Goal: Communication & Community: Answer question/provide support

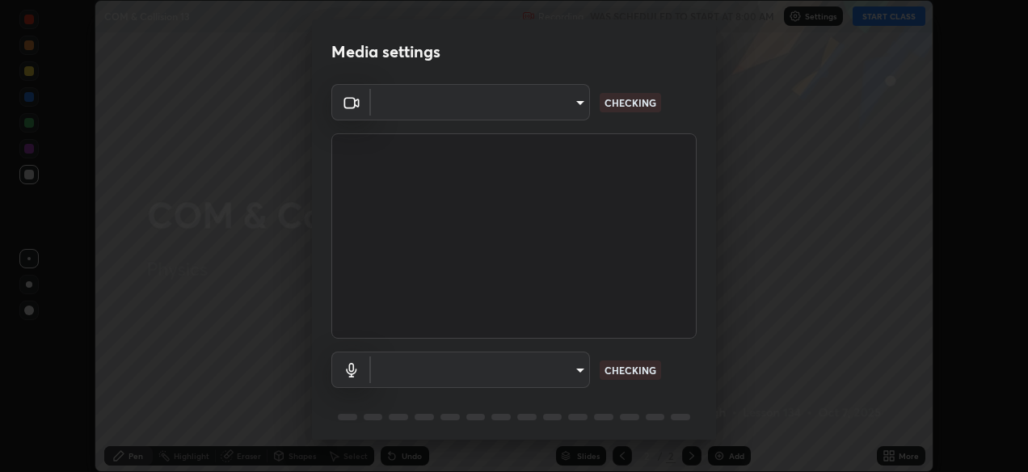
scroll to position [58, 0]
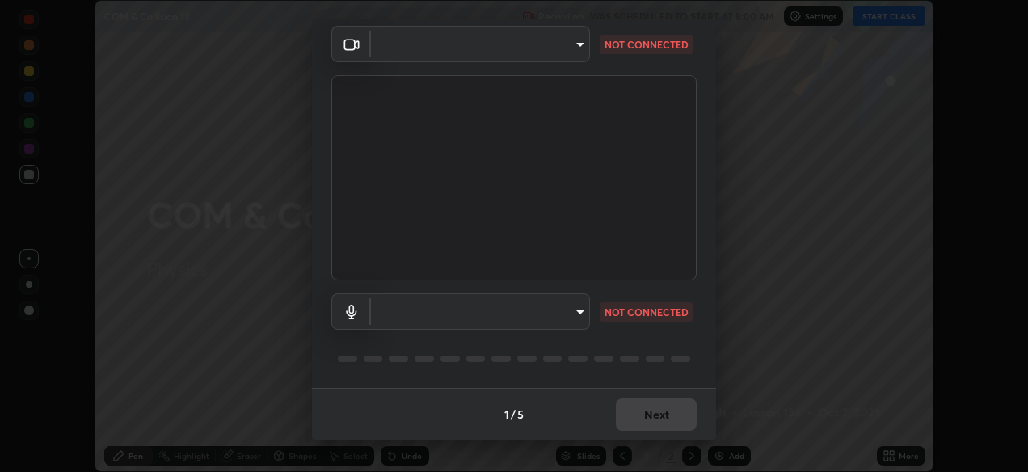
type input "05730faa116fe893cb3bfff37bc48e03cda79a540a9a2906e08a5a6a13fc8772"
type input "default"
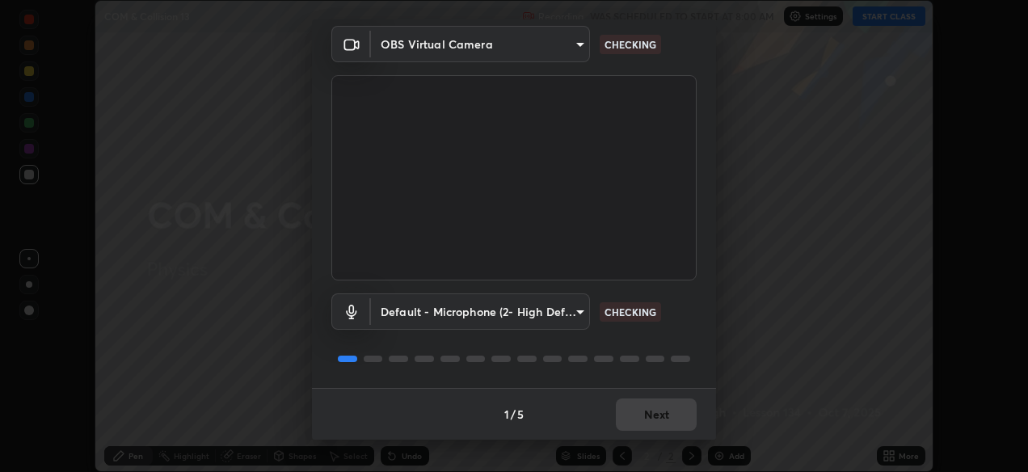
click at [630, 409] on div "1 / 5 Next" at bounding box center [514, 414] width 404 height 52
click at [644, 415] on div "1 / 5 Next" at bounding box center [514, 414] width 404 height 52
click at [654, 421] on div "1 / 5 Next" at bounding box center [514, 414] width 404 height 52
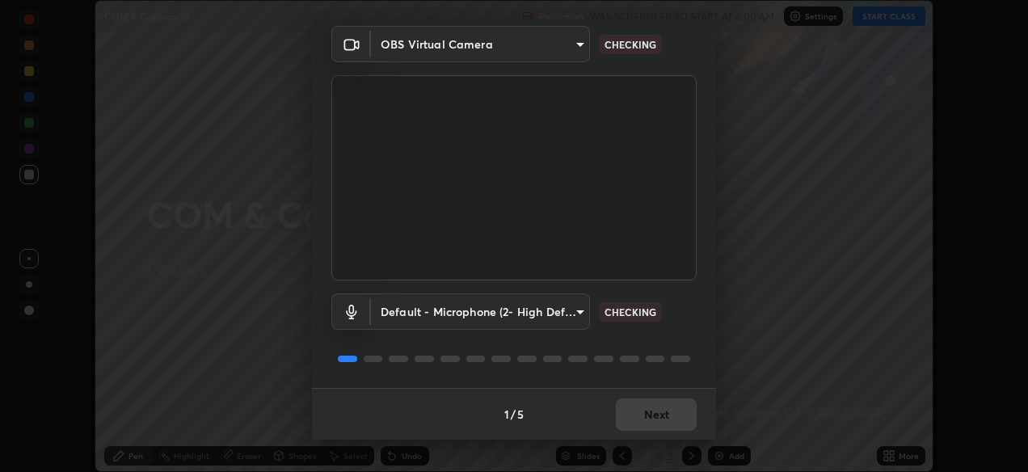
click at [658, 425] on div "1 / 5 Next" at bounding box center [514, 414] width 404 height 52
click at [661, 427] on div "1 / 5 Next" at bounding box center [514, 414] width 404 height 52
click at [973, 208] on div "Media settings OBS Virtual Camera 05730faa116fe893cb3bfff37bc48e03cda79a540a9a2…" at bounding box center [514, 236] width 1028 height 472
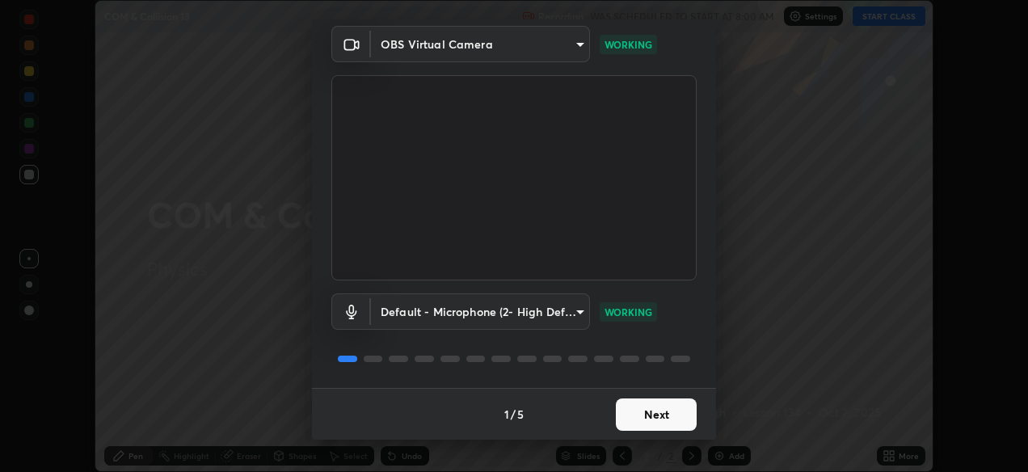
click at [657, 415] on button "Next" at bounding box center [656, 414] width 81 height 32
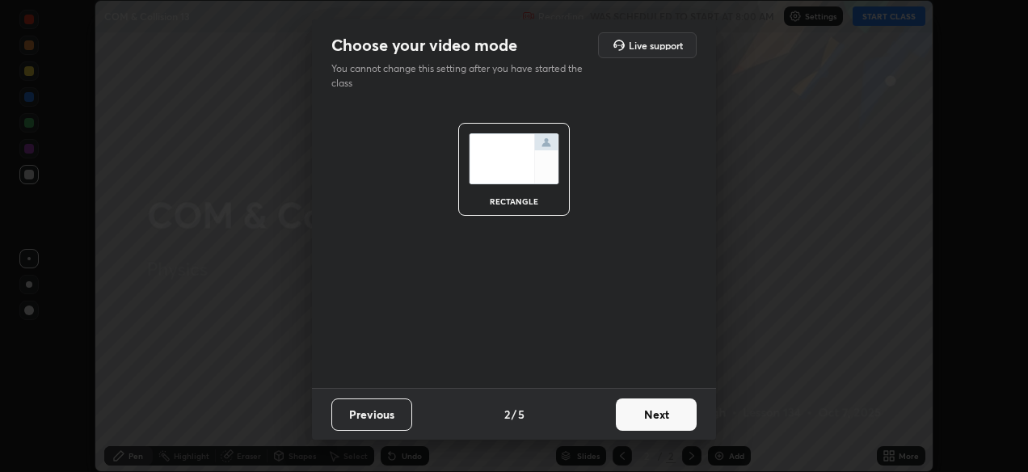
click at [653, 416] on button "Next" at bounding box center [656, 414] width 81 height 32
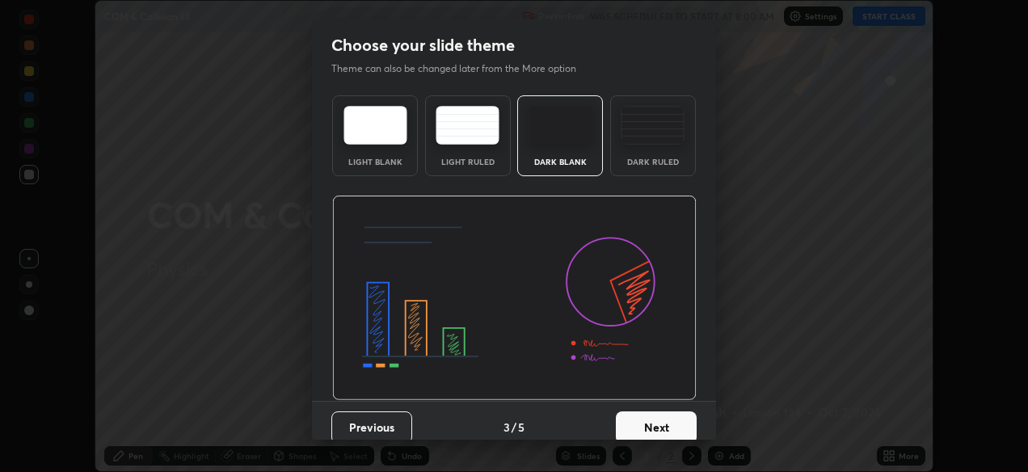
click at [652, 421] on button "Next" at bounding box center [656, 427] width 81 height 32
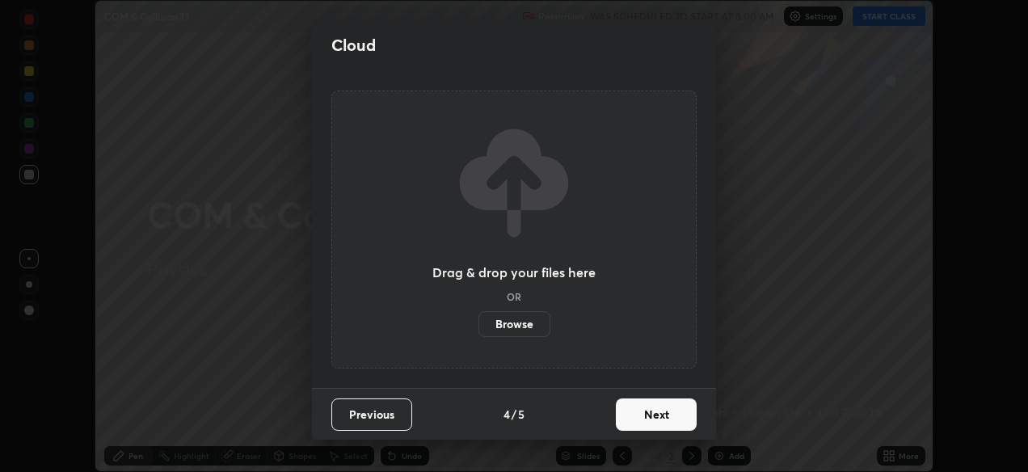
click at [652, 419] on button "Next" at bounding box center [656, 414] width 81 height 32
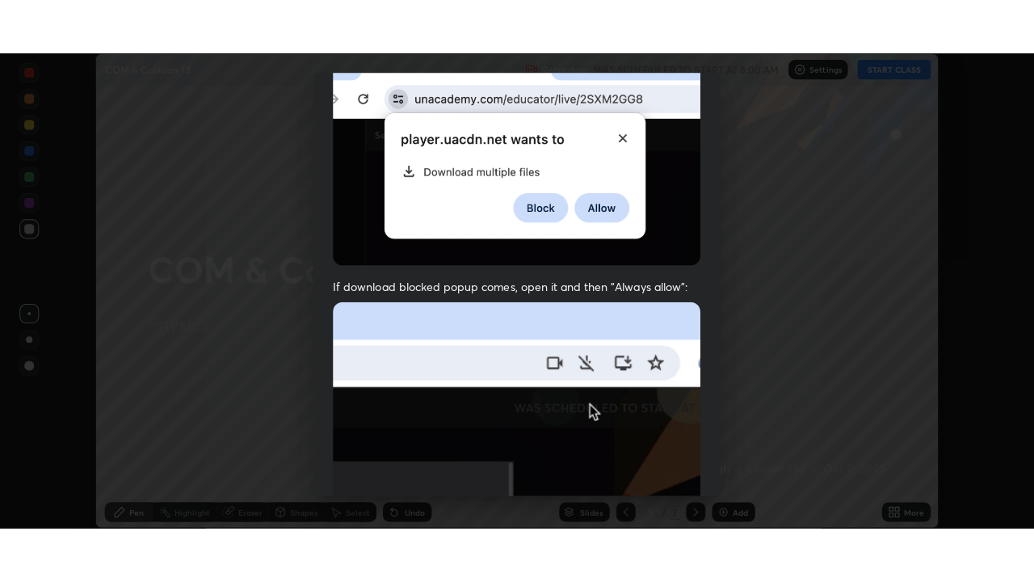
scroll to position [388, 0]
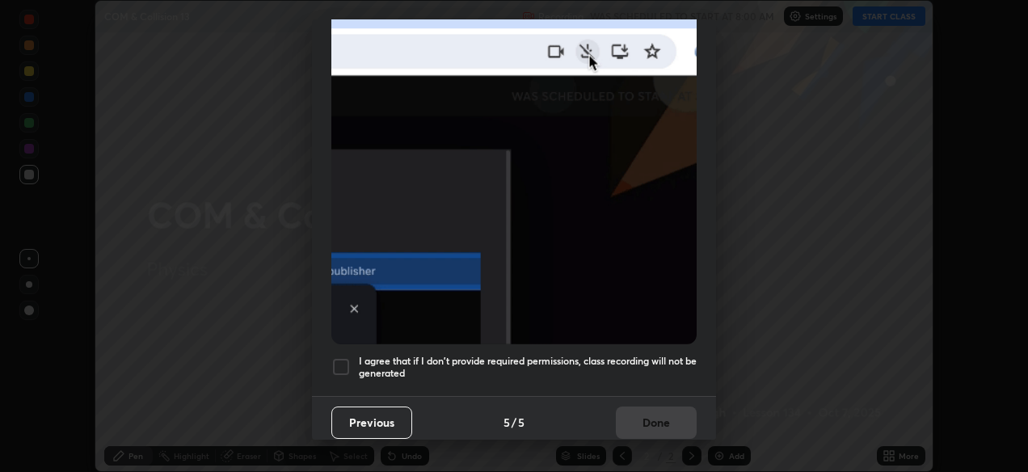
click at [341, 360] on div at bounding box center [340, 366] width 19 height 19
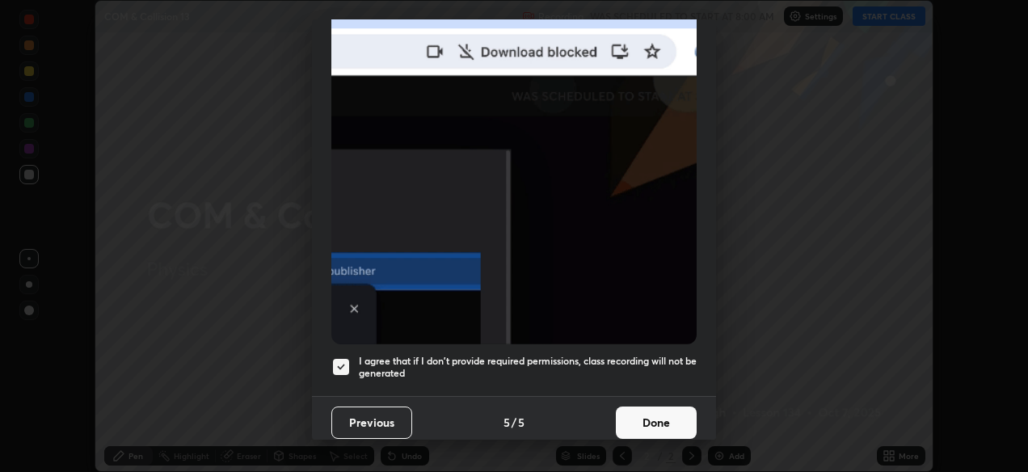
click at [650, 417] on button "Done" at bounding box center [656, 422] width 81 height 32
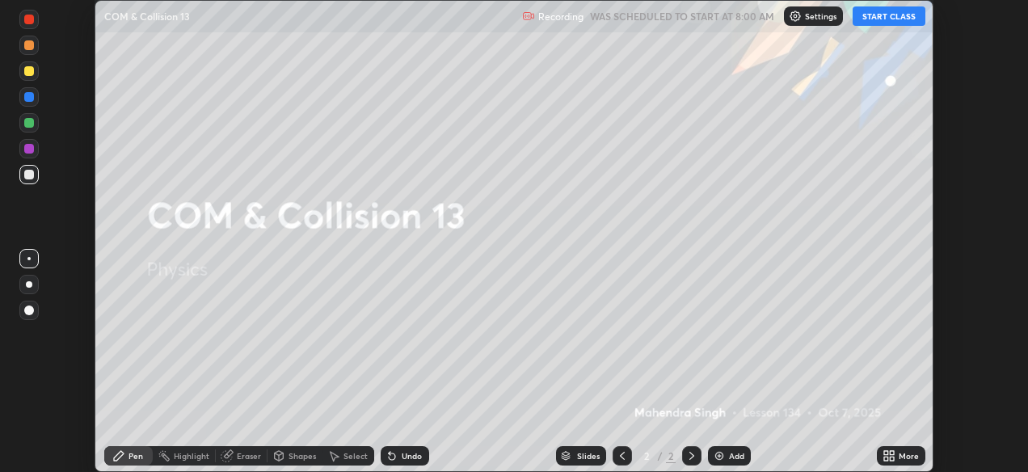
click at [886, 11] on button "START CLASS" at bounding box center [888, 15] width 73 height 19
click at [901, 462] on div "More" at bounding box center [901, 455] width 48 height 19
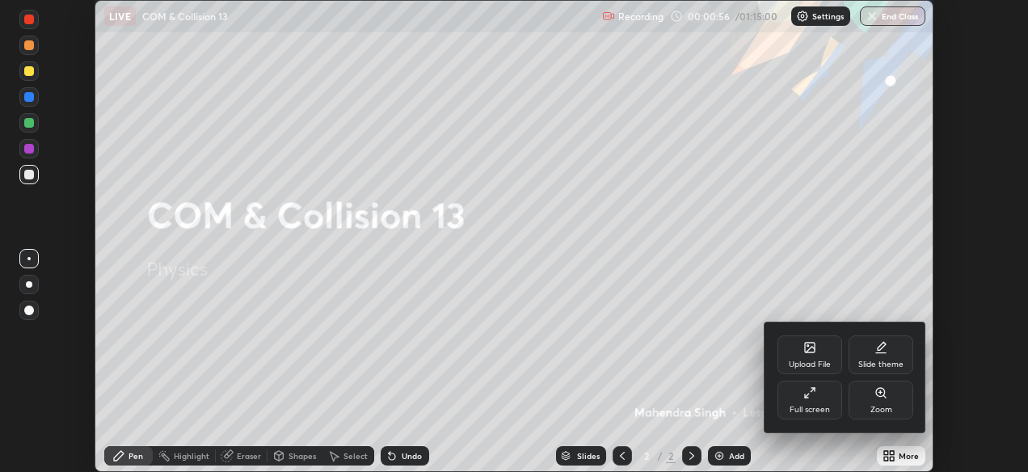
click at [813, 407] on div "Full screen" at bounding box center [809, 410] width 40 height 8
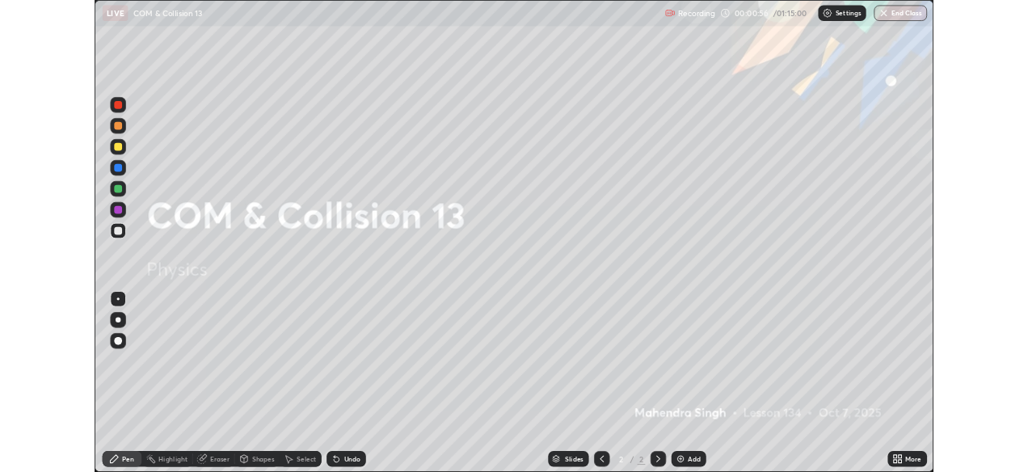
scroll to position [582, 1034]
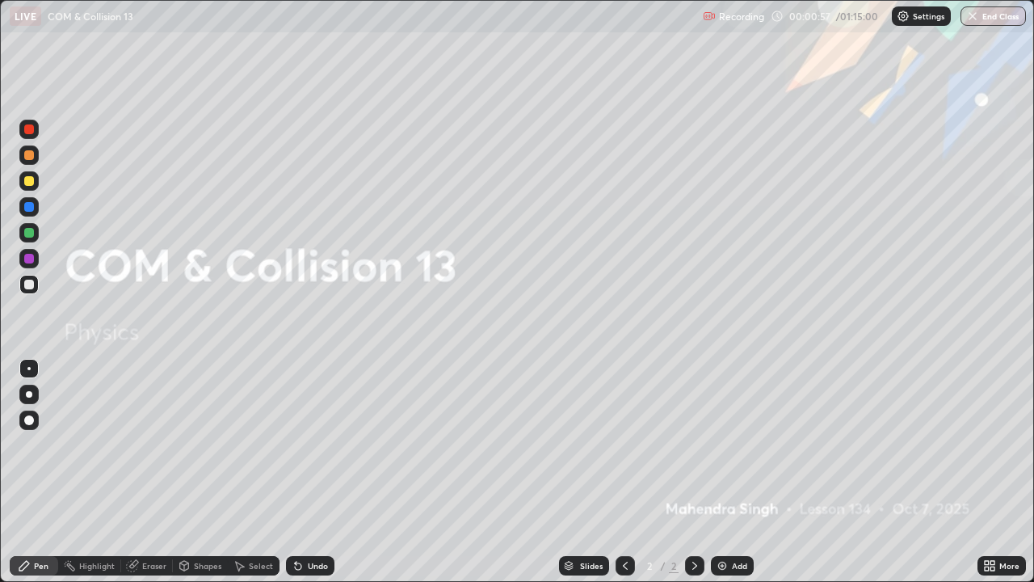
click at [725, 471] on div "Add" at bounding box center [732, 565] width 43 height 19
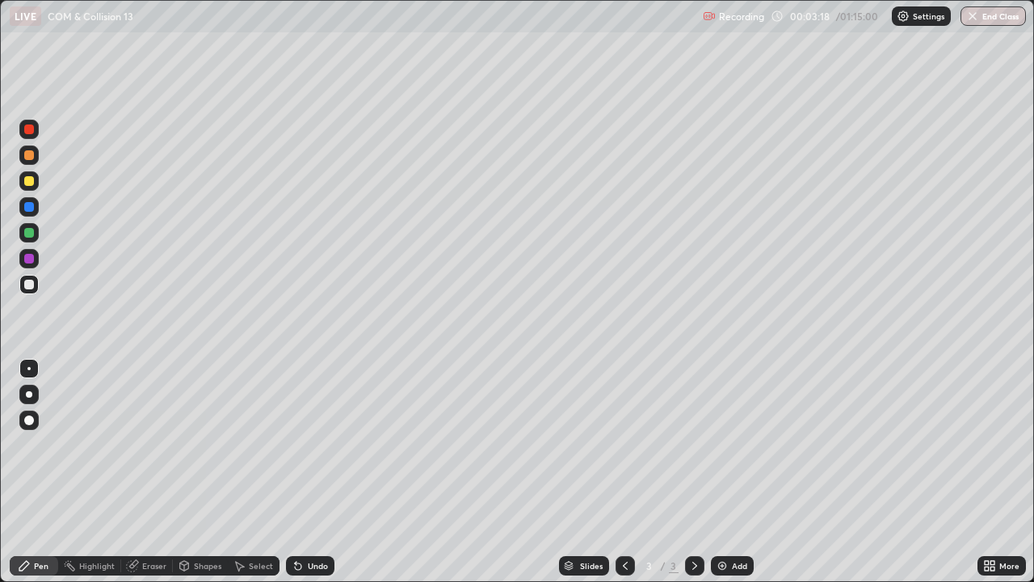
click at [28, 287] on div at bounding box center [29, 285] width 10 height 10
click at [202, 471] on div "Shapes" at bounding box center [207, 566] width 27 height 8
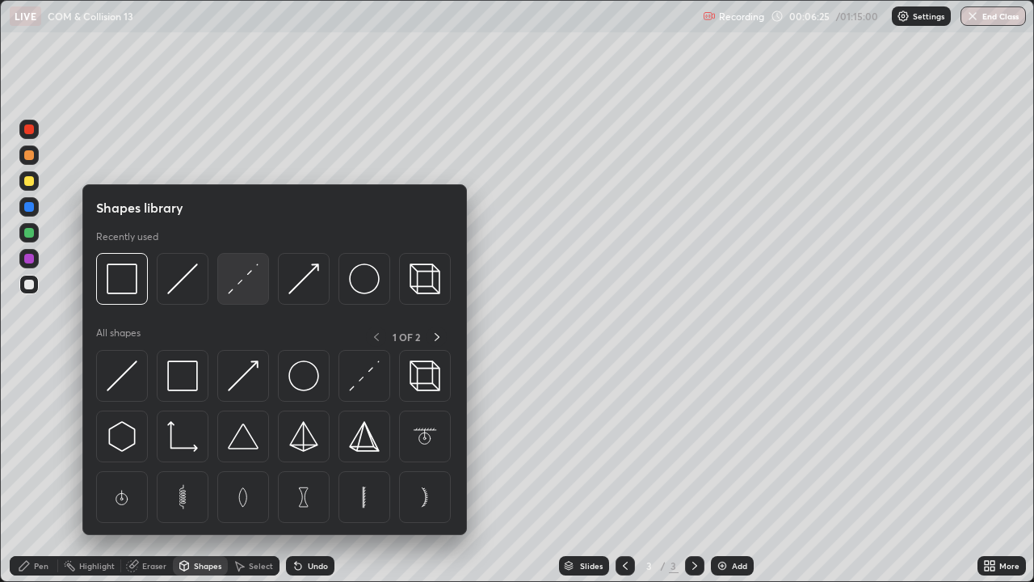
click at [246, 276] on img at bounding box center [243, 278] width 31 height 31
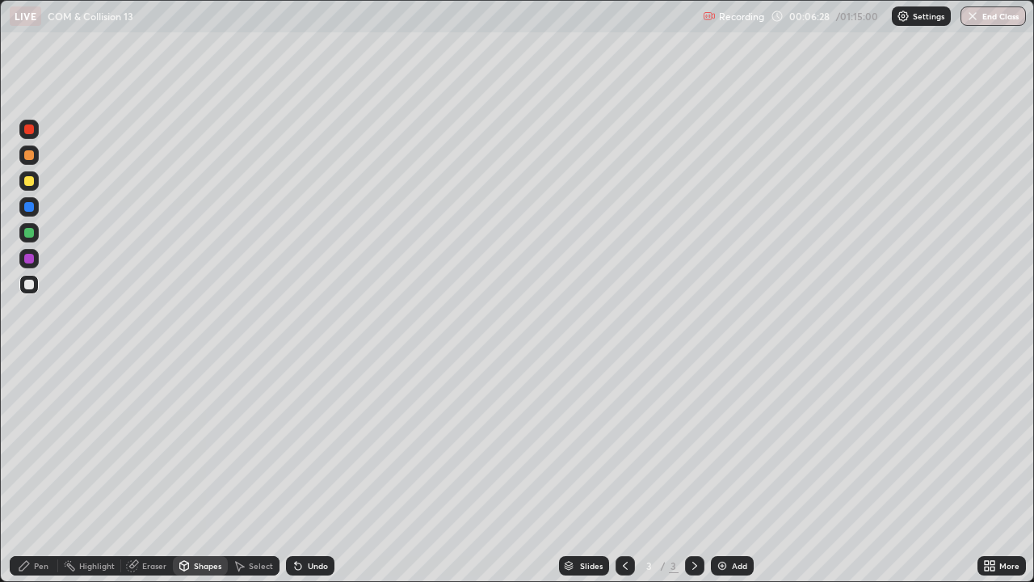
click at [31, 471] on icon at bounding box center [24, 565] width 13 height 13
click at [142, 471] on div "Eraser" at bounding box center [154, 566] width 24 height 8
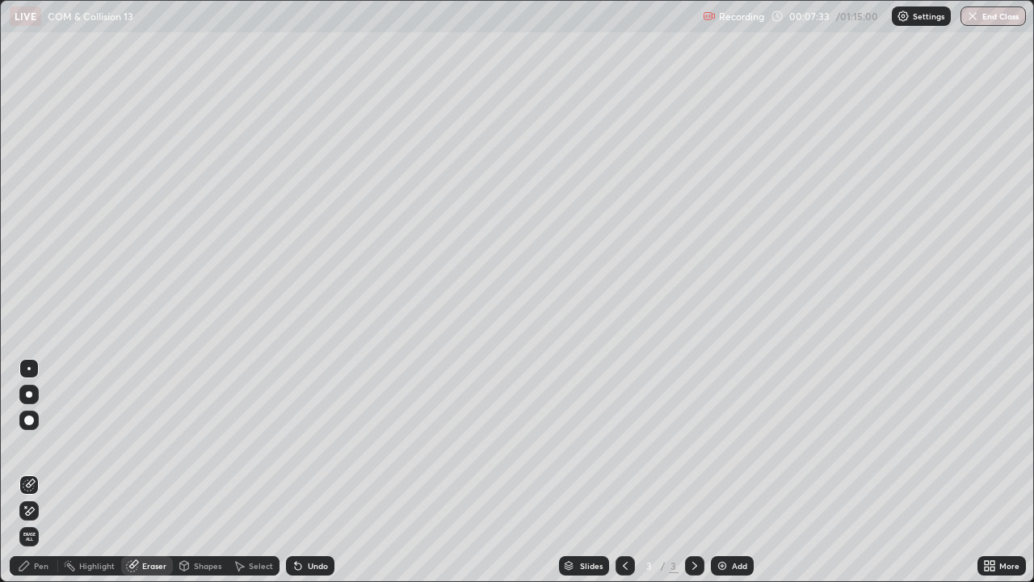
click at [35, 471] on div "Pen" at bounding box center [34, 565] width 48 height 19
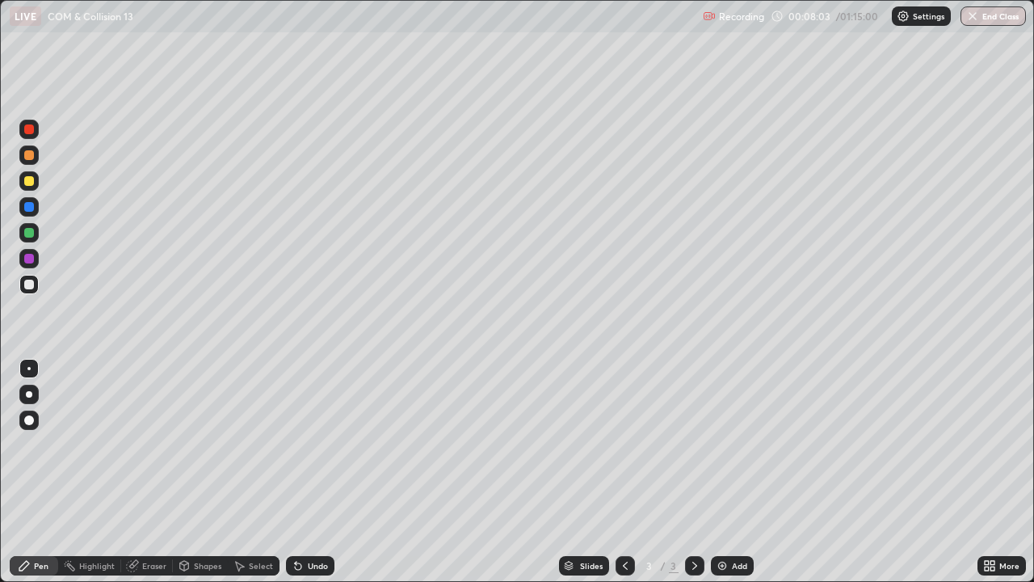
click at [29, 286] on div at bounding box center [29, 285] width 10 height 10
click at [32, 183] on div at bounding box center [29, 181] width 10 height 10
click at [30, 284] on div at bounding box center [29, 285] width 10 height 10
click at [195, 471] on div "Shapes" at bounding box center [200, 565] width 55 height 19
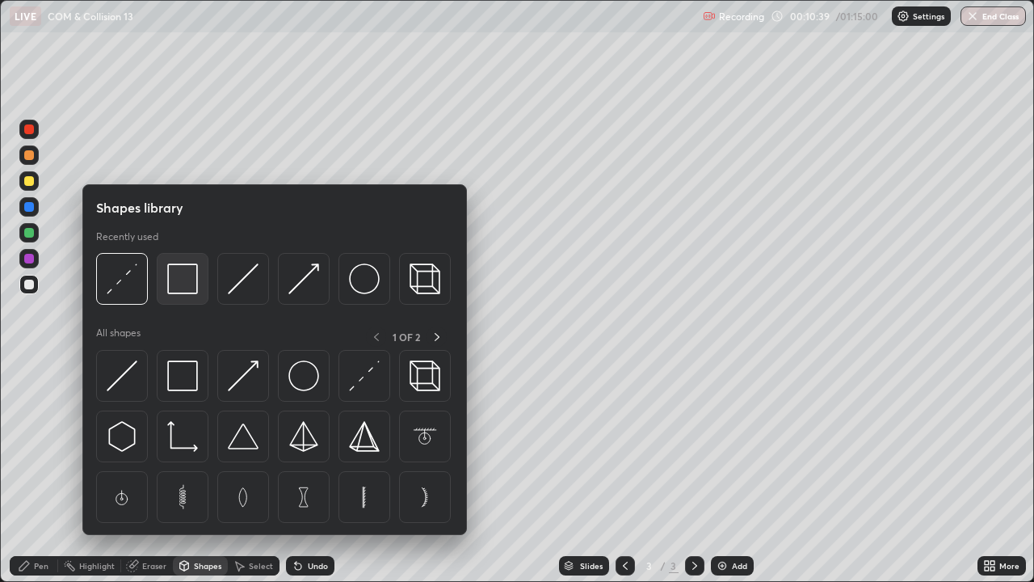
click at [174, 295] on div at bounding box center [183, 279] width 52 height 52
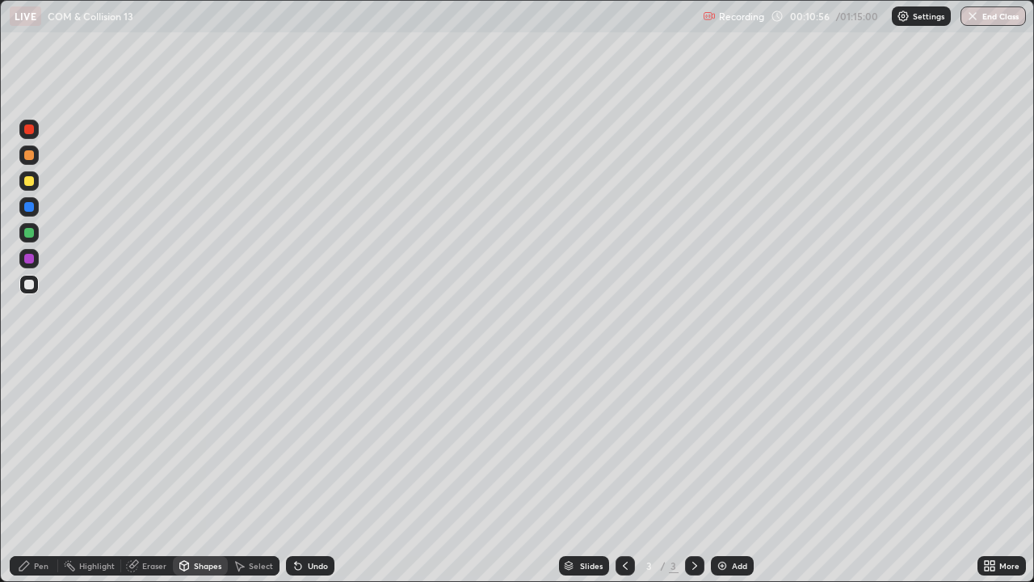
click at [49, 471] on div "Pen" at bounding box center [34, 565] width 48 height 19
click at [30, 239] on div at bounding box center [28, 232] width 19 height 19
click at [29, 158] on div at bounding box center [29, 155] width 10 height 10
click at [32, 288] on div at bounding box center [29, 285] width 10 height 10
click at [738, 471] on div "Add" at bounding box center [739, 566] width 15 height 8
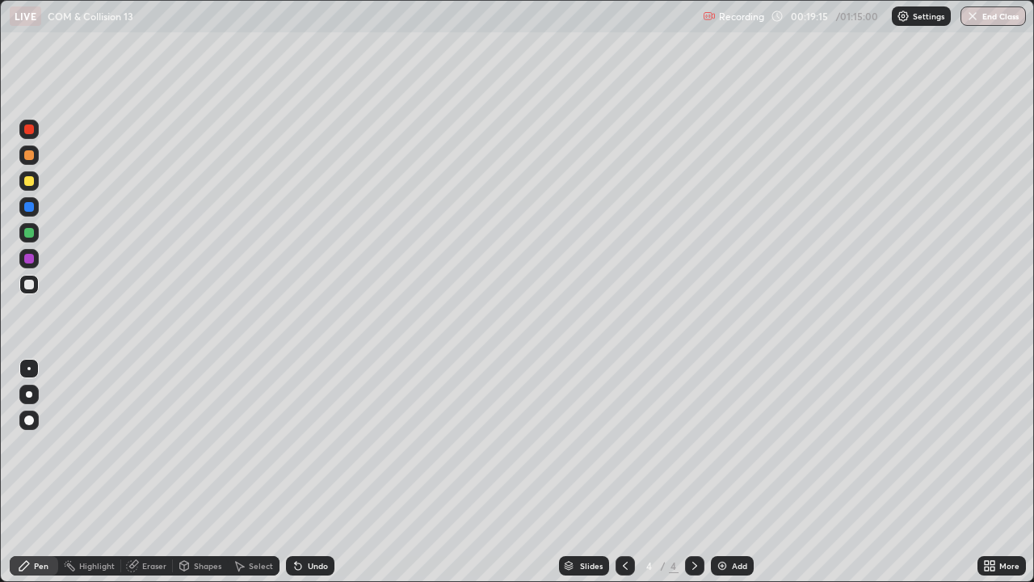
click at [205, 471] on div "Shapes" at bounding box center [207, 566] width 27 height 8
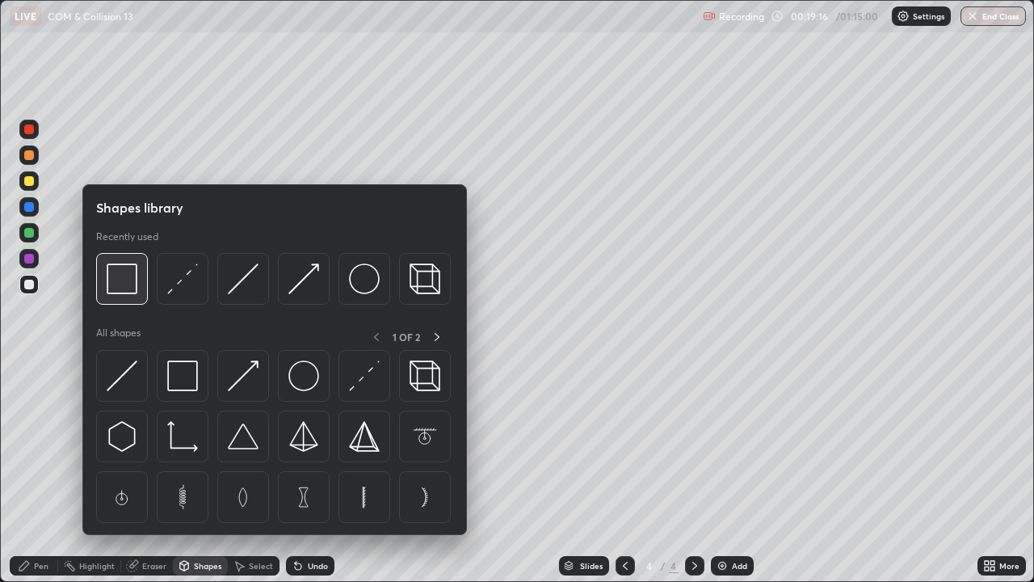
click at [125, 287] on img at bounding box center [122, 278] width 31 height 31
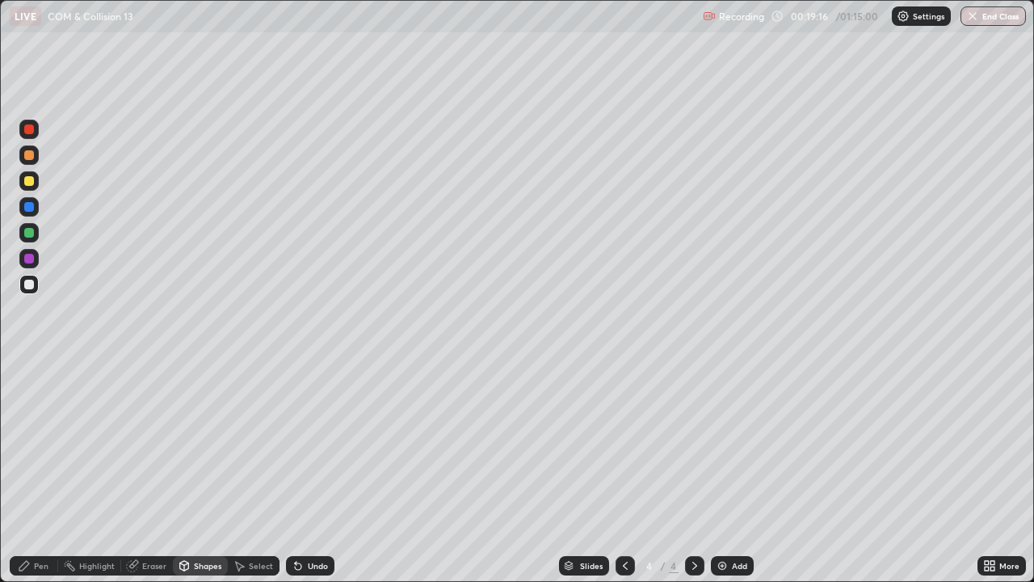
click at [30, 284] on div at bounding box center [29, 285] width 10 height 10
click at [29, 471] on div "Pen" at bounding box center [34, 565] width 48 height 19
click at [196, 471] on div "Shapes" at bounding box center [200, 565] width 55 height 19
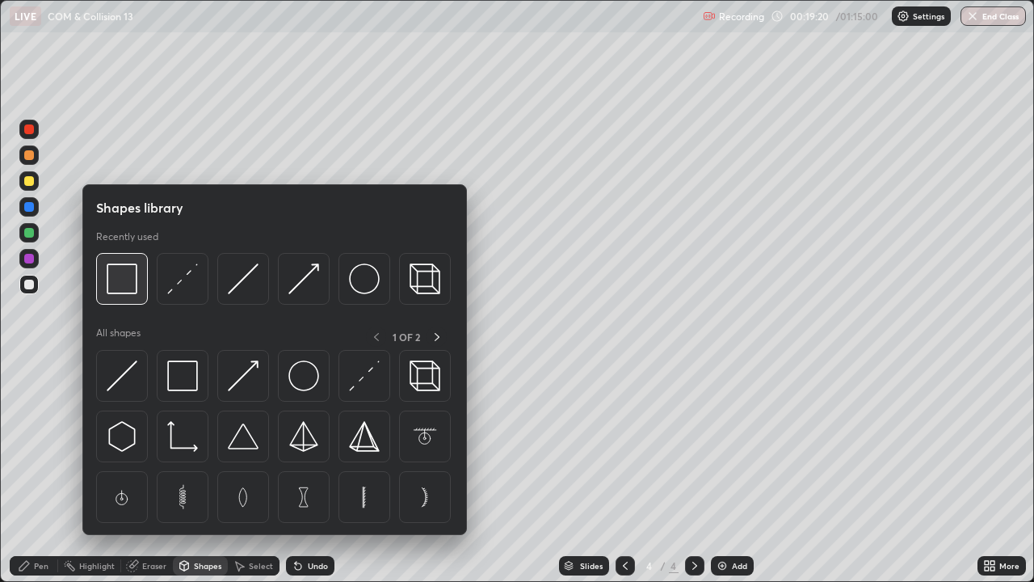
click at [124, 294] on img at bounding box center [122, 278] width 31 height 31
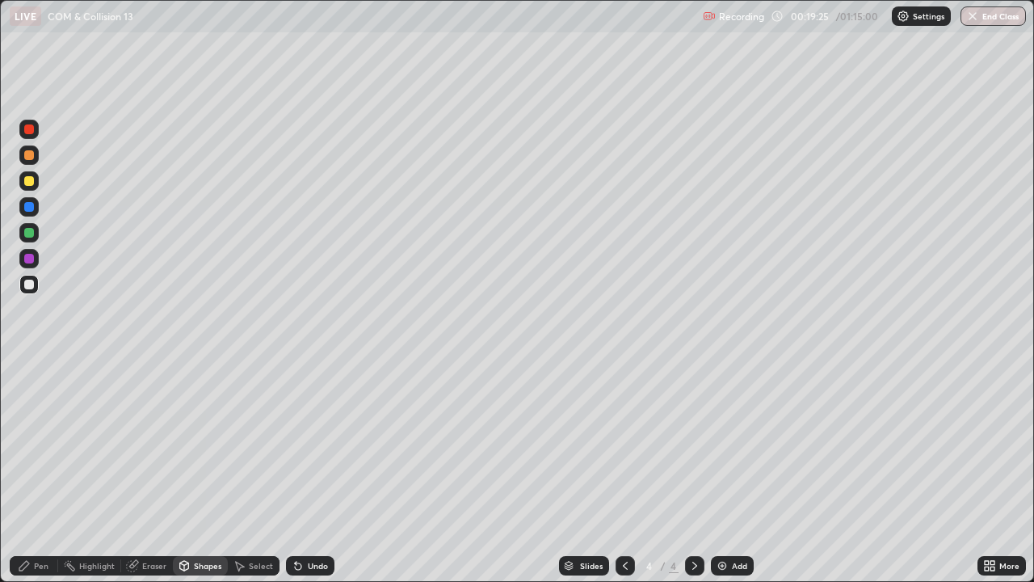
click at [38, 471] on div "Pen" at bounding box center [34, 565] width 48 height 19
click at [194, 471] on div "Shapes" at bounding box center [200, 565] width 55 height 19
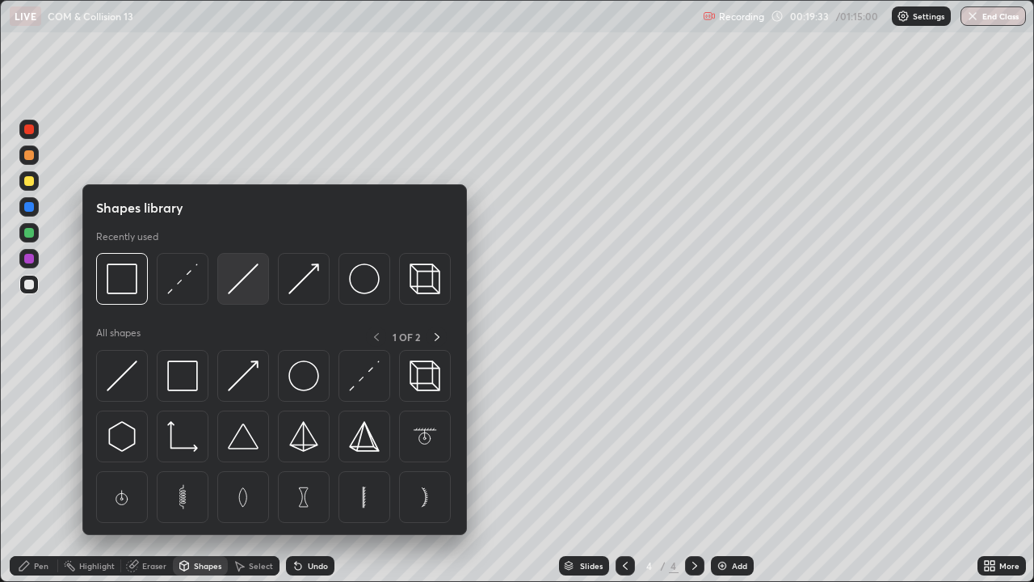
click at [243, 282] on img at bounding box center [243, 278] width 31 height 31
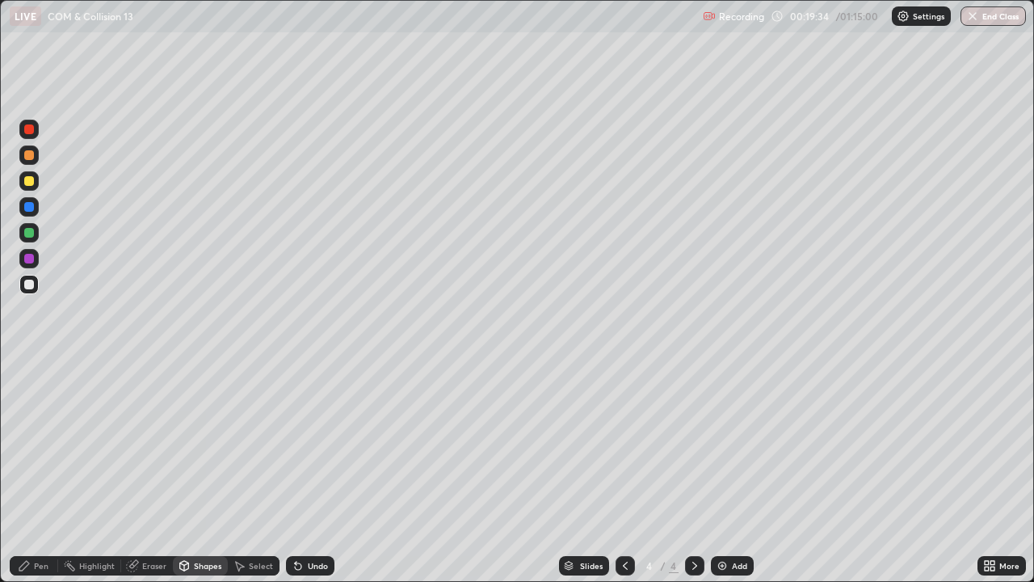
click at [30, 231] on div at bounding box center [29, 233] width 10 height 10
click at [31, 471] on icon at bounding box center [24, 565] width 13 height 13
click at [28, 287] on div at bounding box center [29, 285] width 10 height 10
click at [92, 471] on div "Highlight" at bounding box center [97, 566] width 36 height 8
click at [35, 471] on div "Pen" at bounding box center [41, 566] width 15 height 8
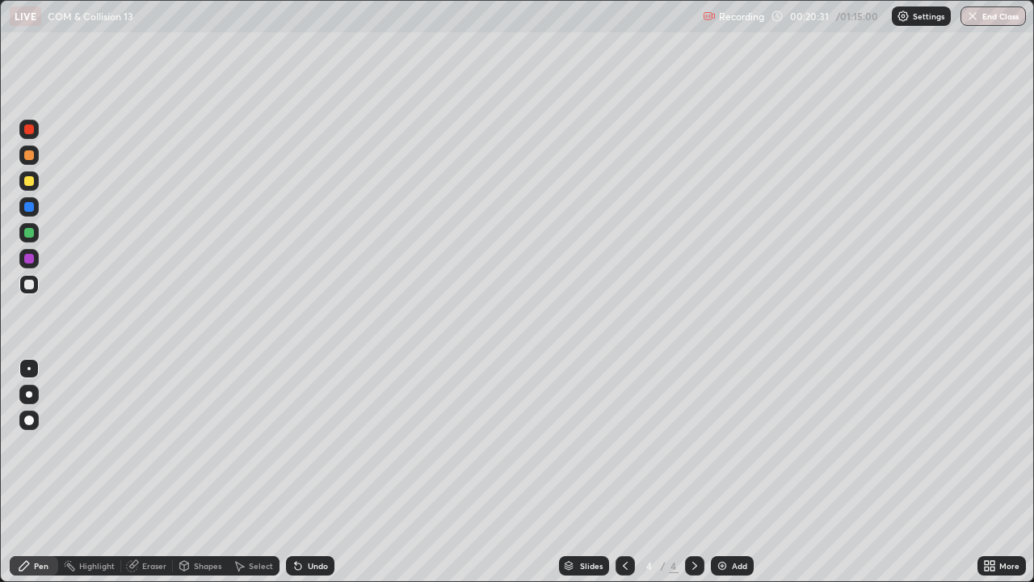
click at [28, 182] on div at bounding box center [29, 181] width 10 height 10
click at [28, 284] on div at bounding box center [29, 285] width 10 height 10
click at [80, 471] on div "Highlight" at bounding box center [97, 566] width 36 height 8
click at [25, 471] on icon at bounding box center [24, 565] width 13 height 13
click at [736, 471] on div "Add" at bounding box center [732, 565] width 43 height 19
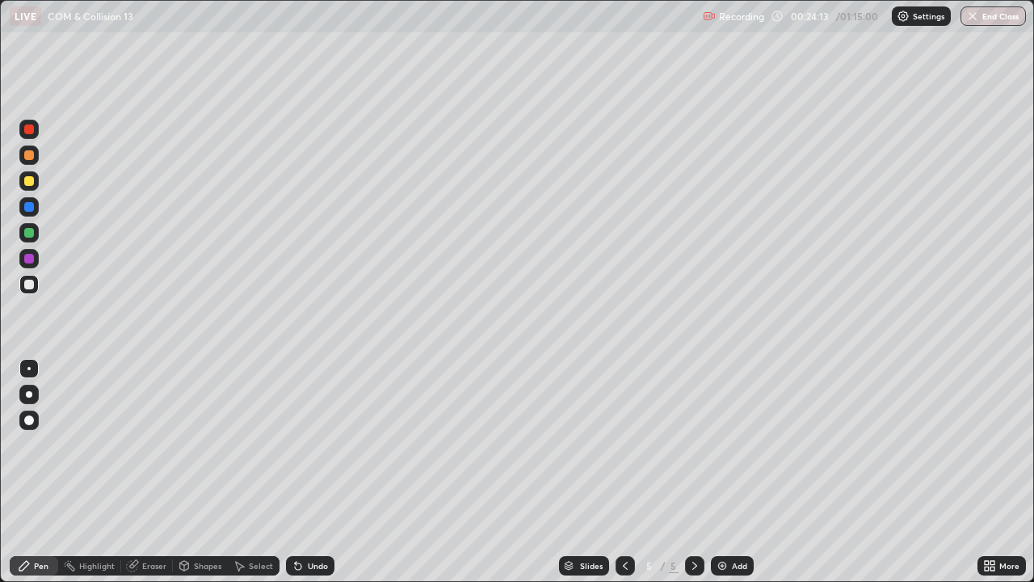
click at [30, 286] on div at bounding box center [29, 285] width 10 height 10
click at [199, 471] on div "Shapes" at bounding box center [207, 566] width 27 height 8
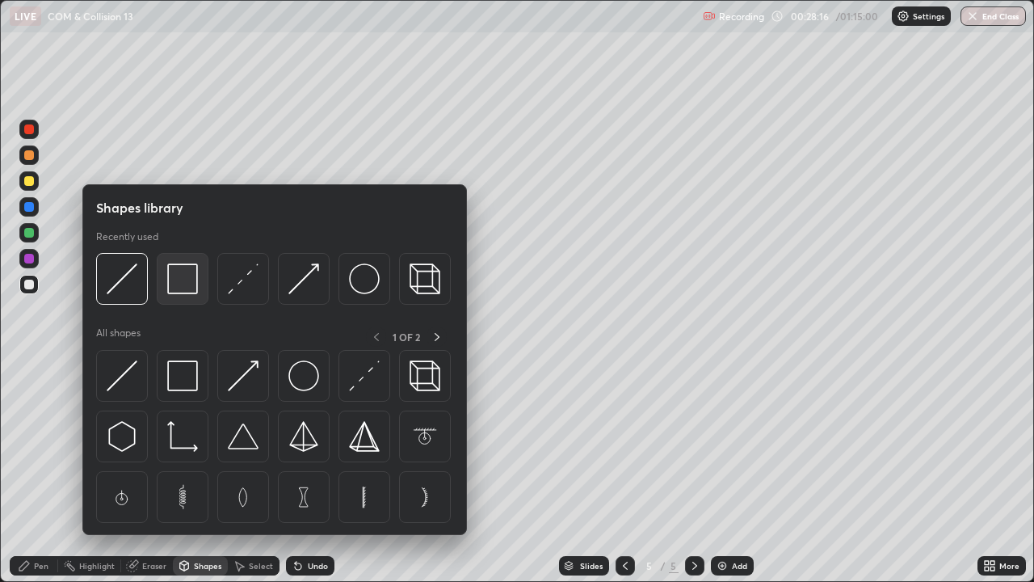
click at [179, 284] on img at bounding box center [182, 278] width 31 height 31
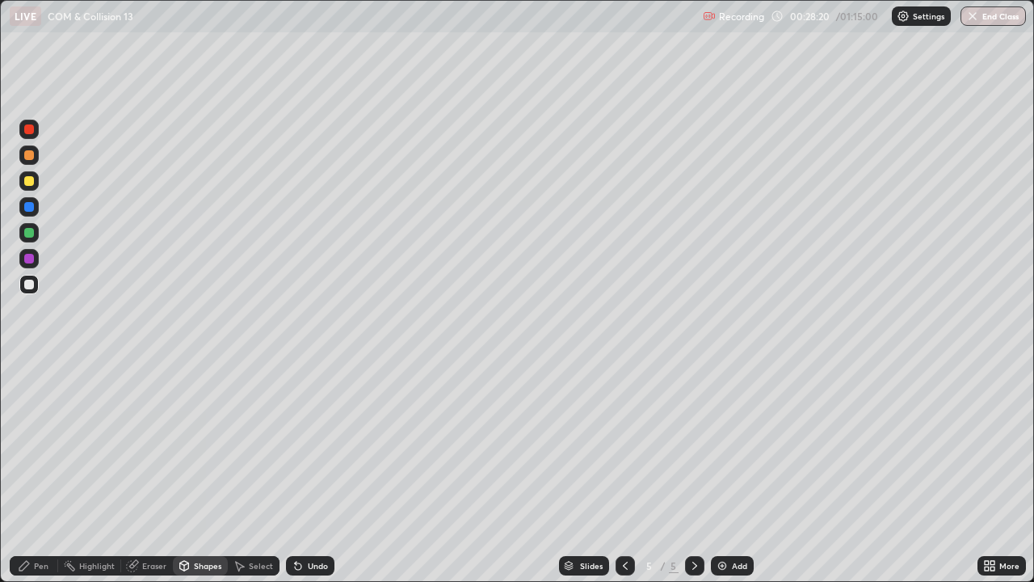
click at [250, 471] on div "Select" at bounding box center [254, 565] width 52 height 19
click at [33, 471] on div "Pen" at bounding box center [34, 565] width 48 height 19
click at [205, 471] on div "Shapes" at bounding box center [207, 566] width 27 height 8
click at [251, 471] on div "Select" at bounding box center [261, 566] width 24 height 8
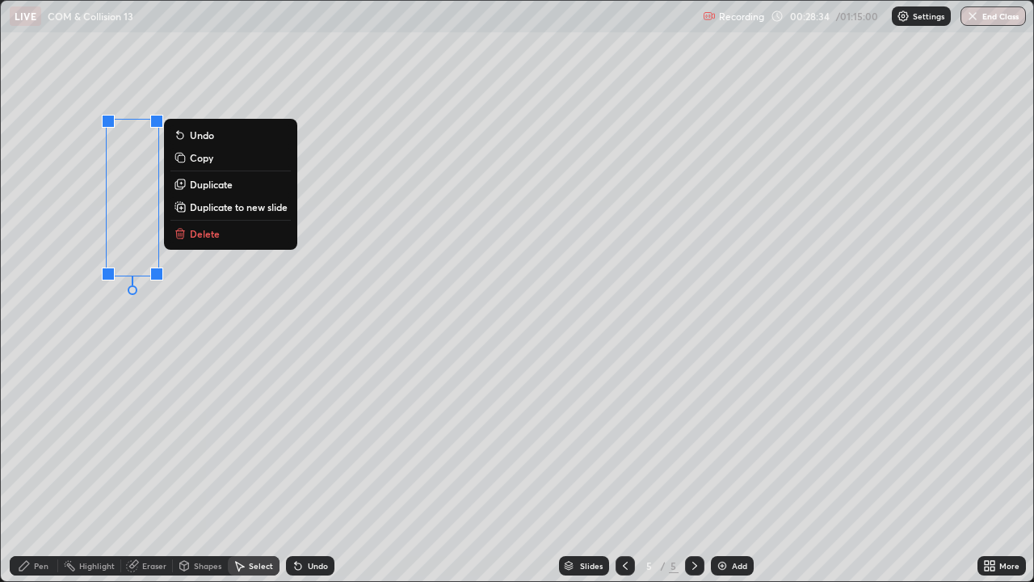
click at [204, 188] on p "Duplicate" at bounding box center [211, 184] width 43 height 13
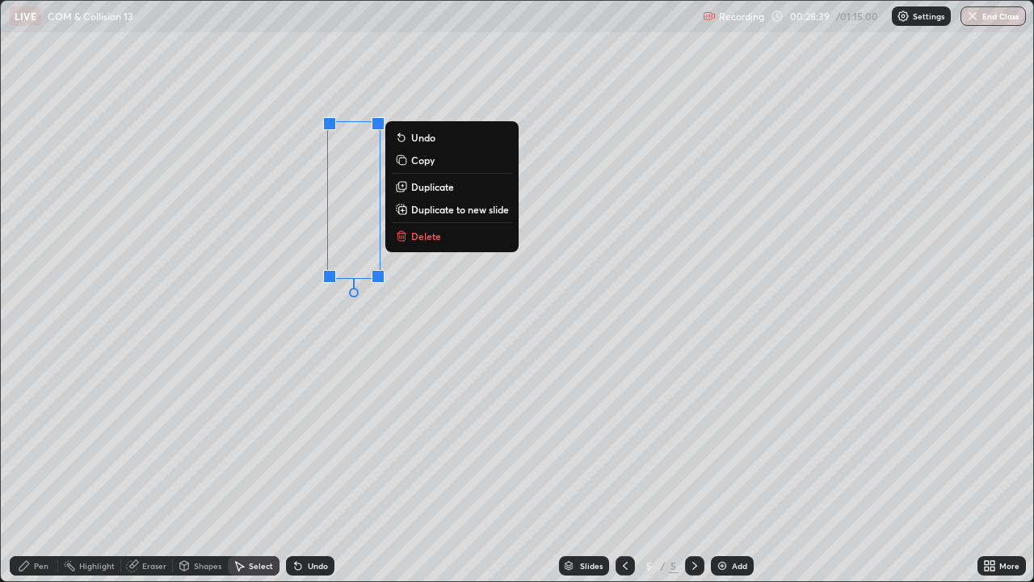
click at [228, 357] on div "0 ° Undo Copy Duplicate Duplicate to new slide Delete" at bounding box center [517, 291] width 1033 height 580
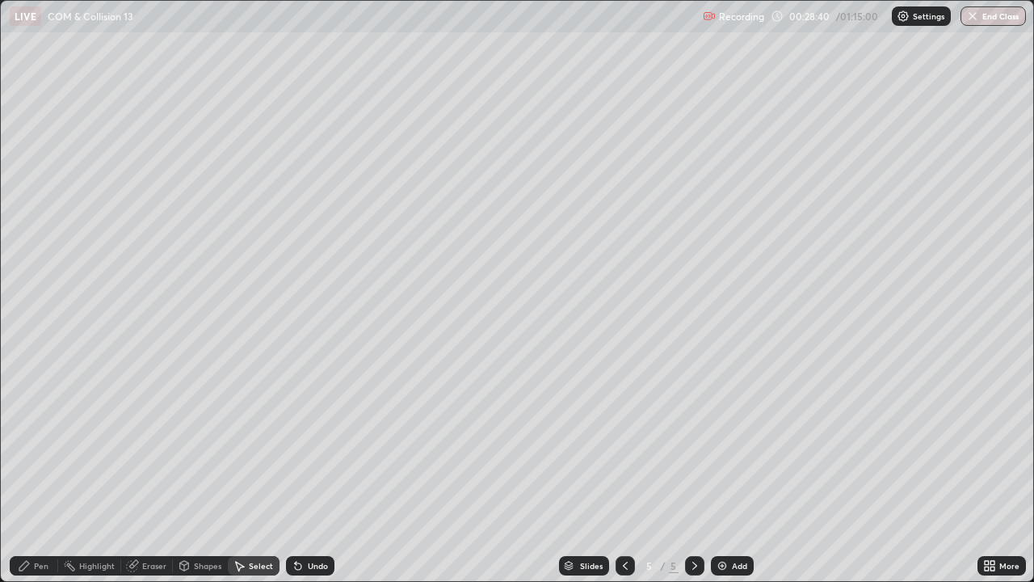
click at [249, 471] on div "Select" at bounding box center [254, 565] width 52 height 19
click at [196, 471] on div "Shapes" at bounding box center [207, 566] width 27 height 8
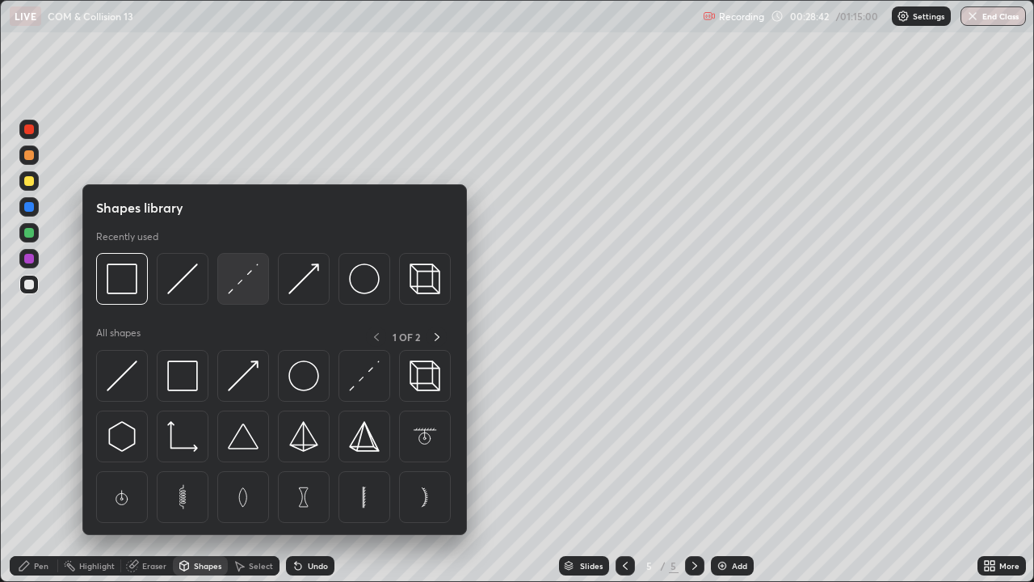
click at [250, 277] on img at bounding box center [243, 278] width 31 height 31
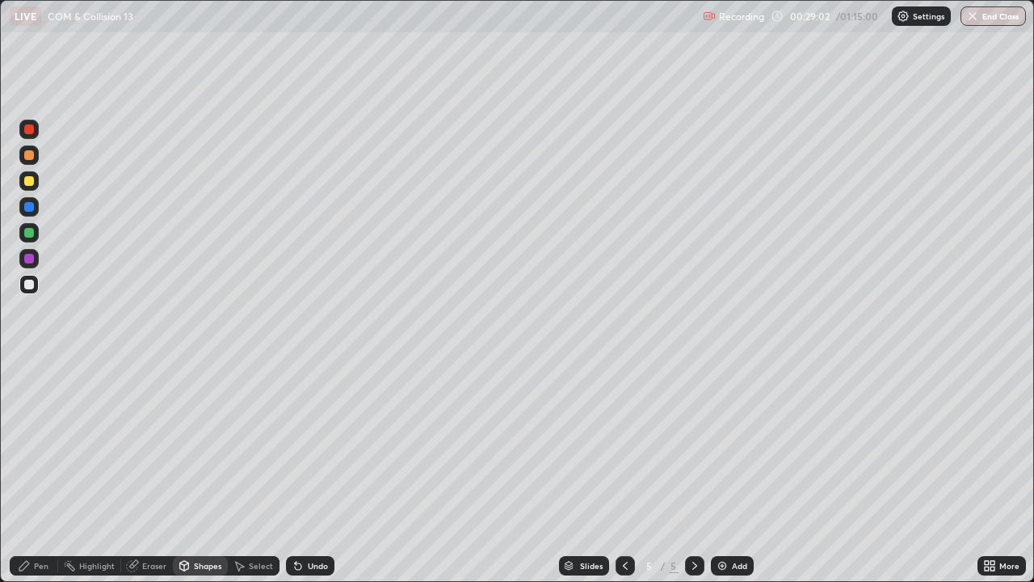
click at [27, 471] on div "Pen" at bounding box center [34, 565] width 48 height 19
click at [33, 263] on div at bounding box center [28, 258] width 19 height 19
click at [23, 284] on div at bounding box center [28, 284] width 19 height 19
click at [194, 471] on div "Shapes" at bounding box center [207, 566] width 27 height 8
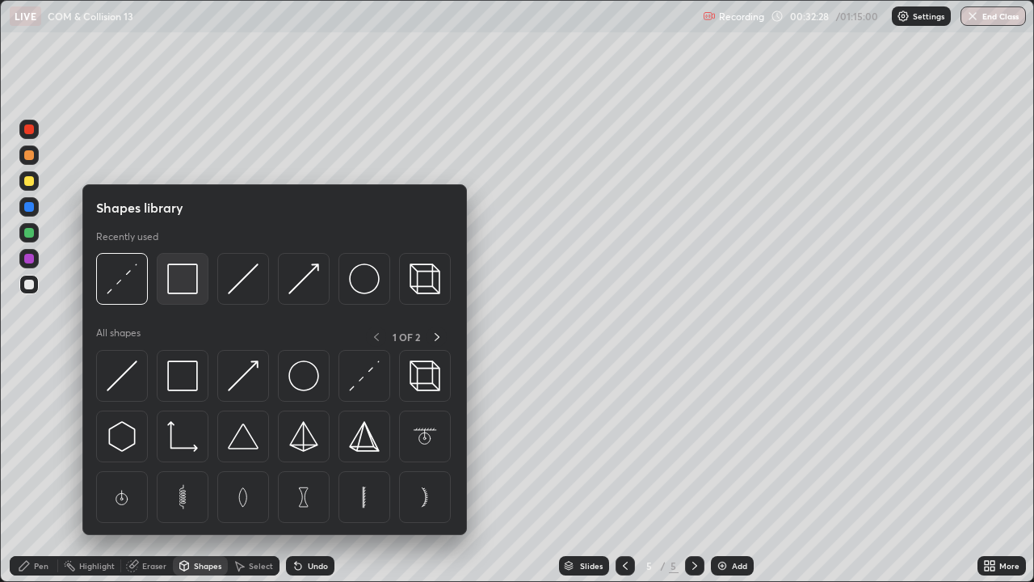
click at [176, 288] on img at bounding box center [182, 278] width 31 height 31
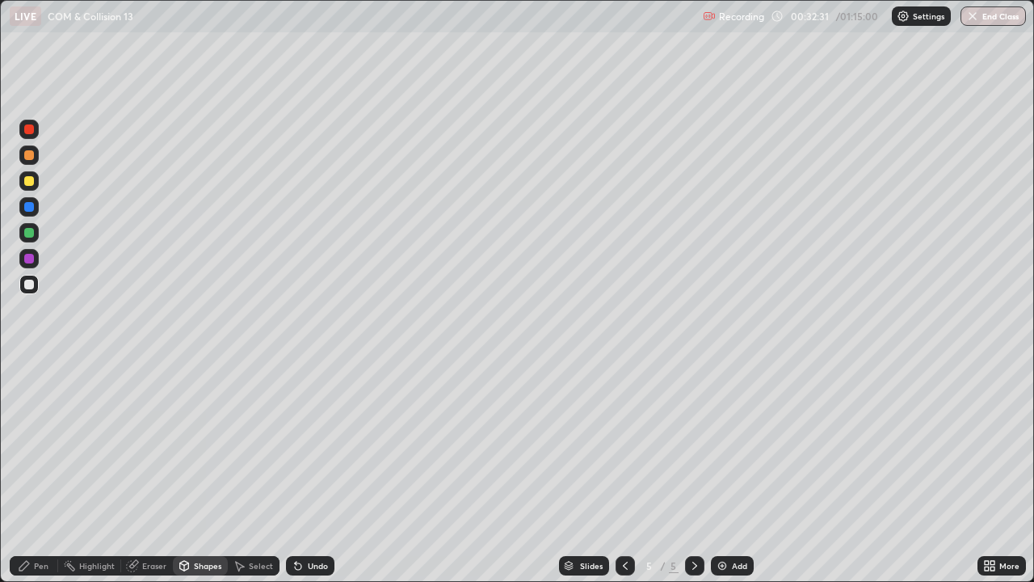
click at [25, 471] on icon at bounding box center [24, 565] width 13 height 13
click at [197, 471] on div "Shapes" at bounding box center [207, 566] width 27 height 8
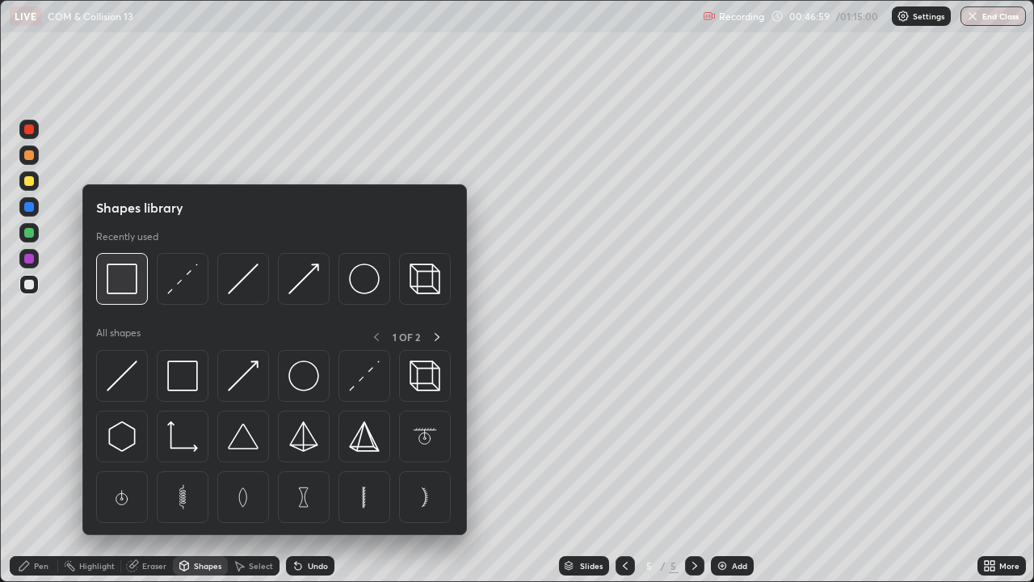
click at [125, 283] on img at bounding box center [122, 278] width 31 height 31
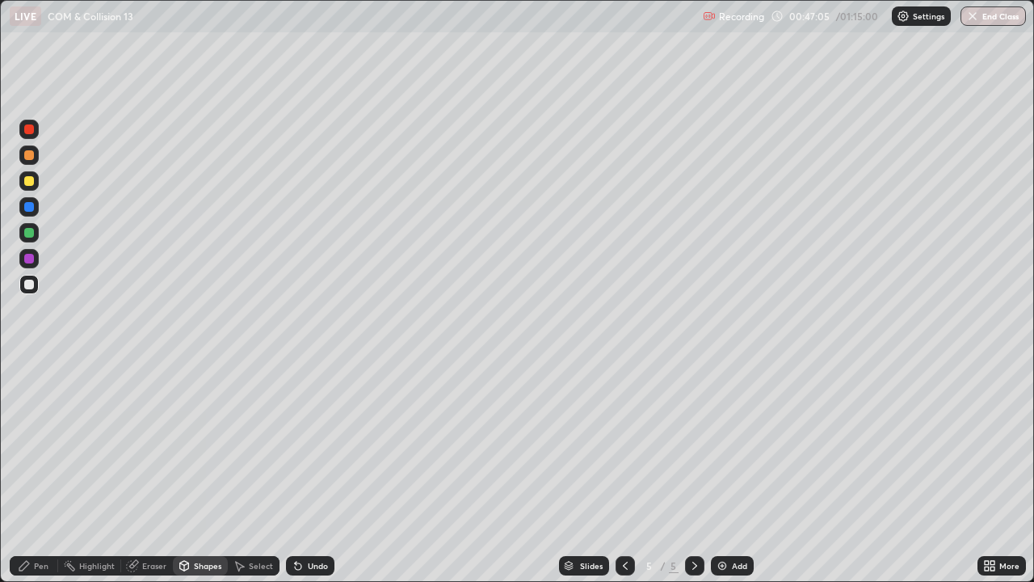
click at [44, 471] on div "Pen" at bounding box center [41, 566] width 15 height 8
click at [204, 471] on div "Shapes" at bounding box center [207, 566] width 27 height 8
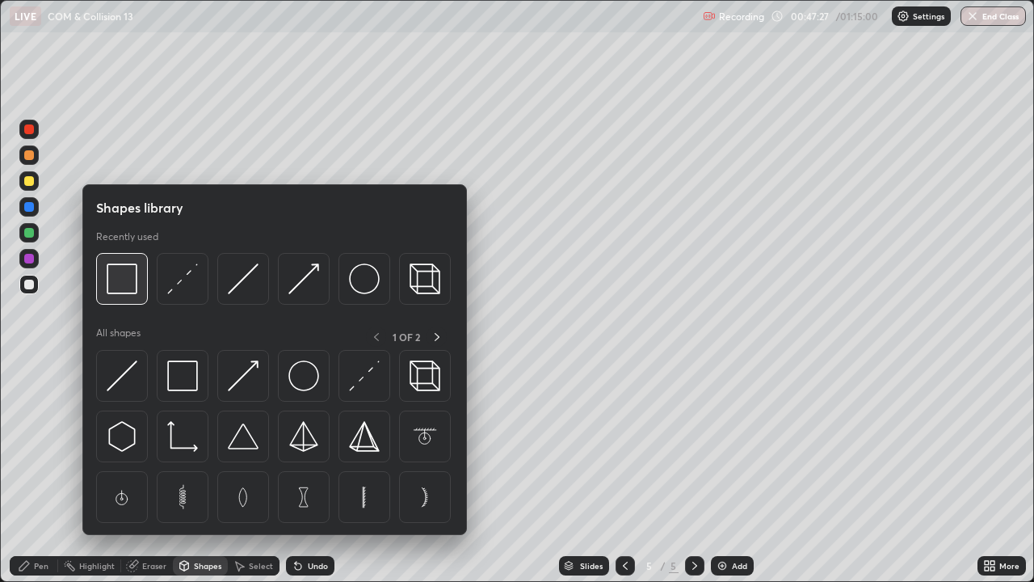
click at [125, 285] on img at bounding box center [122, 278] width 31 height 31
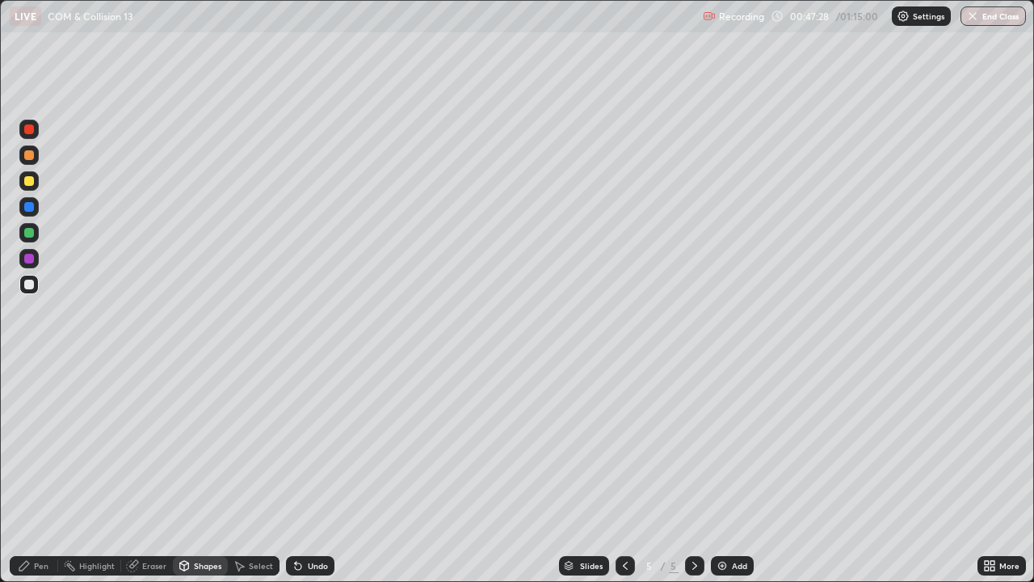
click at [31, 179] on div at bounding box center [29, 181] width 10 height 10
click at [32, 471] on div "Pen" at bounding box center [34, 565] width 48 height 19
click at [29, 285] on div at bounding box center [29, 285] width 10 height 10
click at [729, 471] on div "Add" at bounding box center [732, 565] width 43 height 19
click at [35, 290] on div at bounding box center [28, 284] width 19 height 19
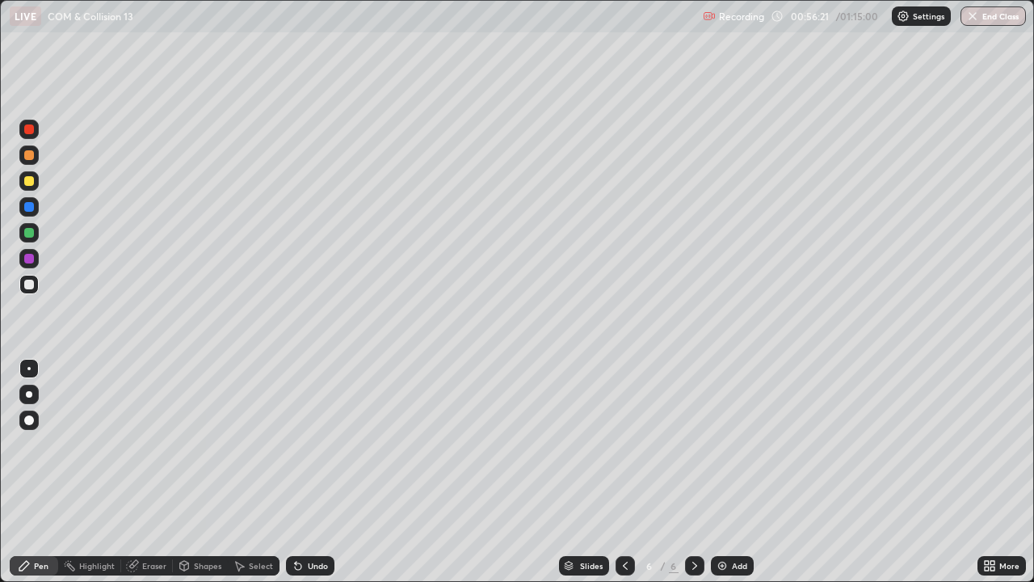
click at [196, 471] on div "Shapes" at bounding box center [207, 566] width 27 height 8
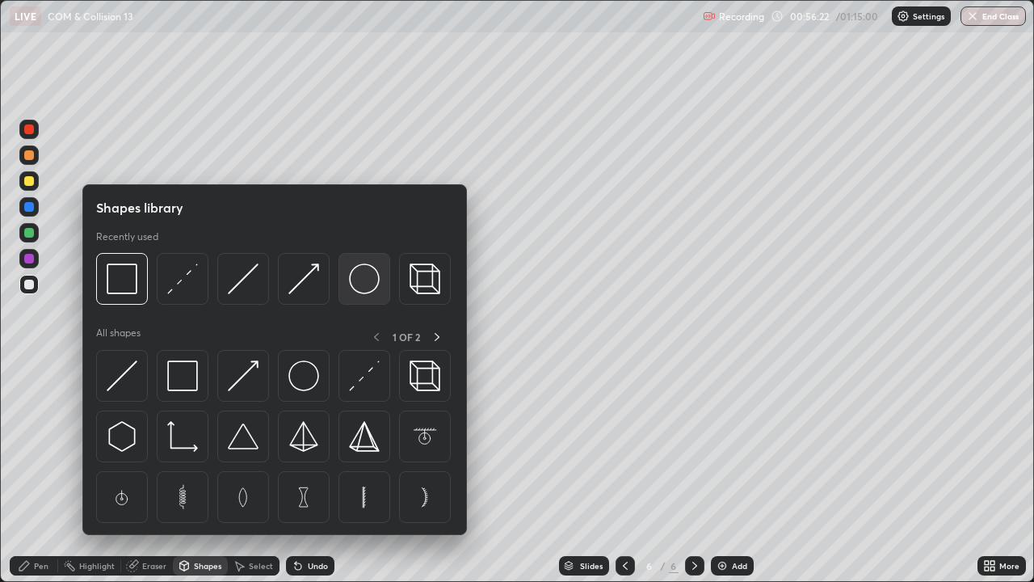
click at [364, 274] on img at bounding box center [364, 278] width 31 height 31
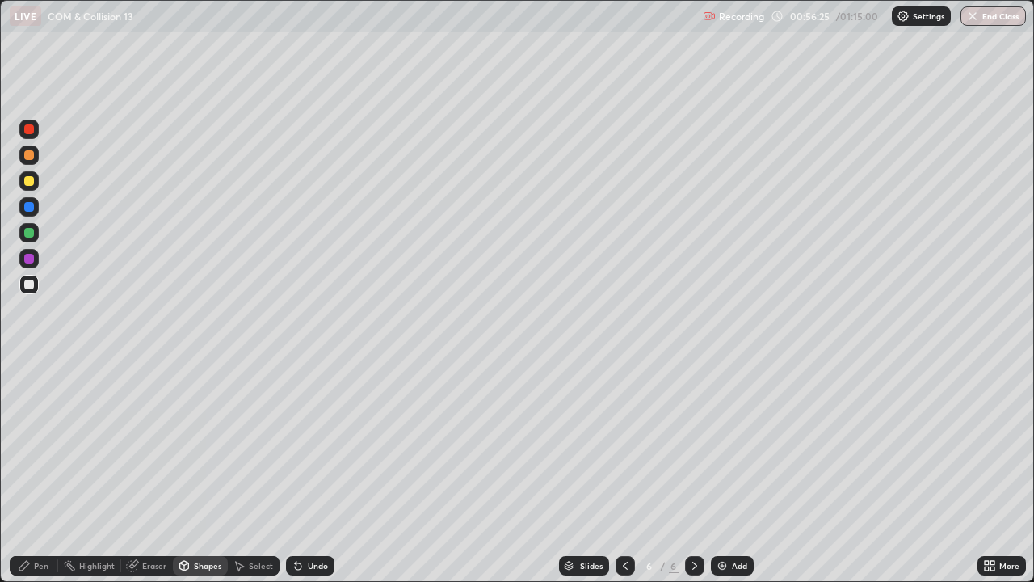
click at [196, 471] on div "Shapes" at bounding box center [207, 566] width 27 height 8
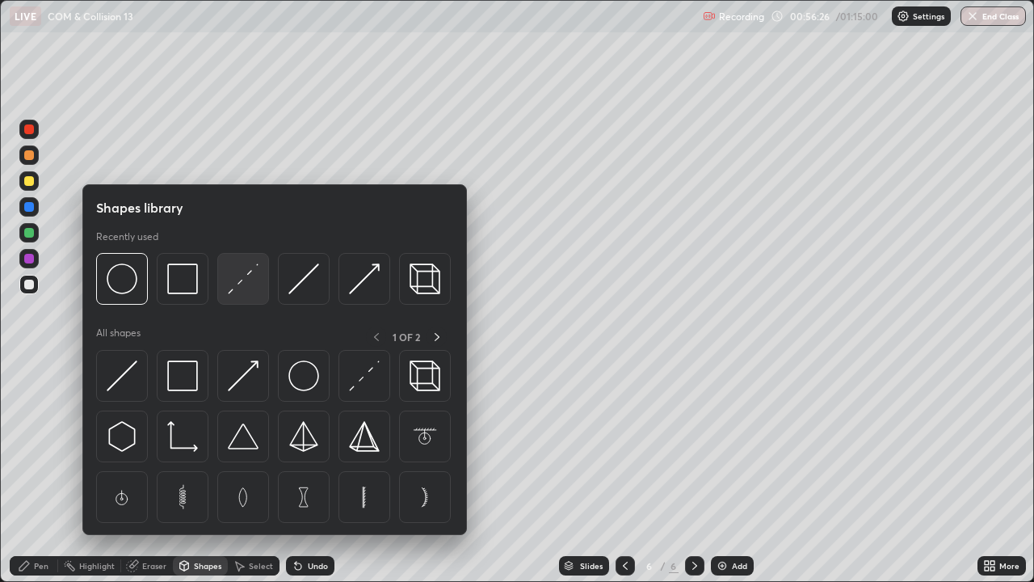
click at [245, 282] on img at bounding box center [243, 278] width 31 height 31
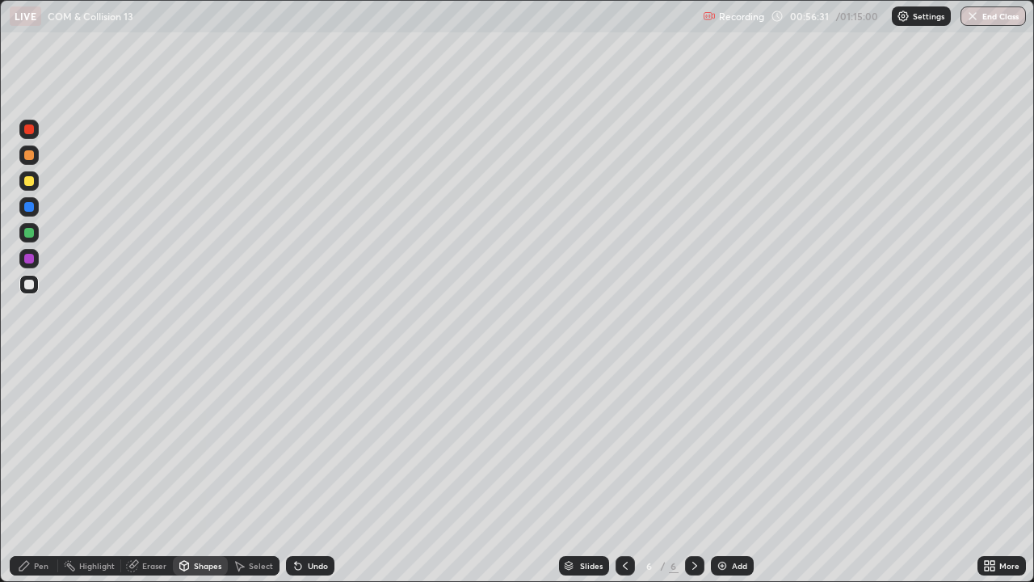
click at [44, 471] on div "Pen" at bounding box center [41, 566] width 15 height 8
click at [91, 471] on div "Highlight" at bounding box center [97, 566] width 36 height 8
click at [191, 471] on div "Shapes" at bounding box center [200, 565] width 55 height 19
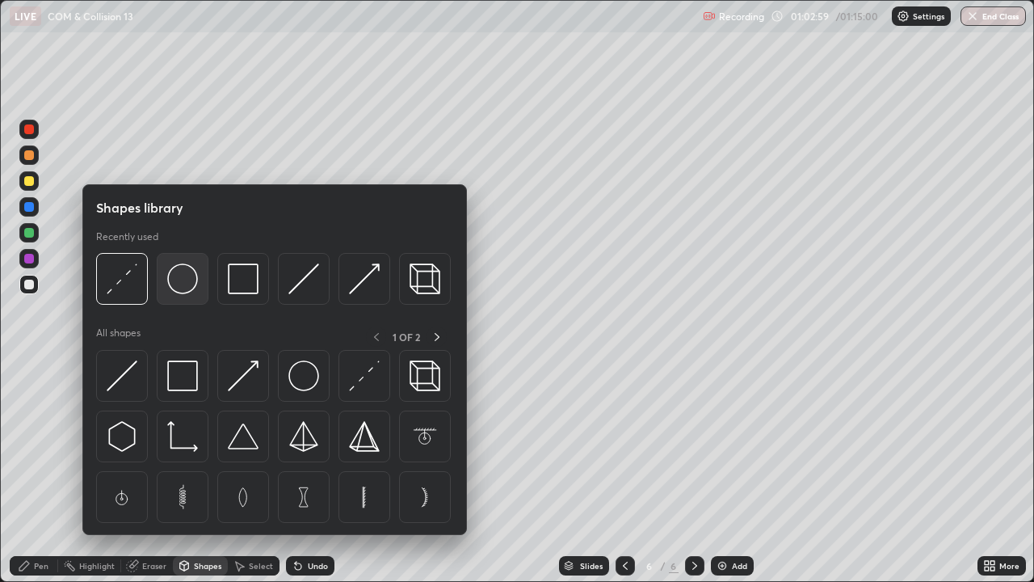
click at [172, 280] on img at bounding box center [182, 278] width 31 height 31
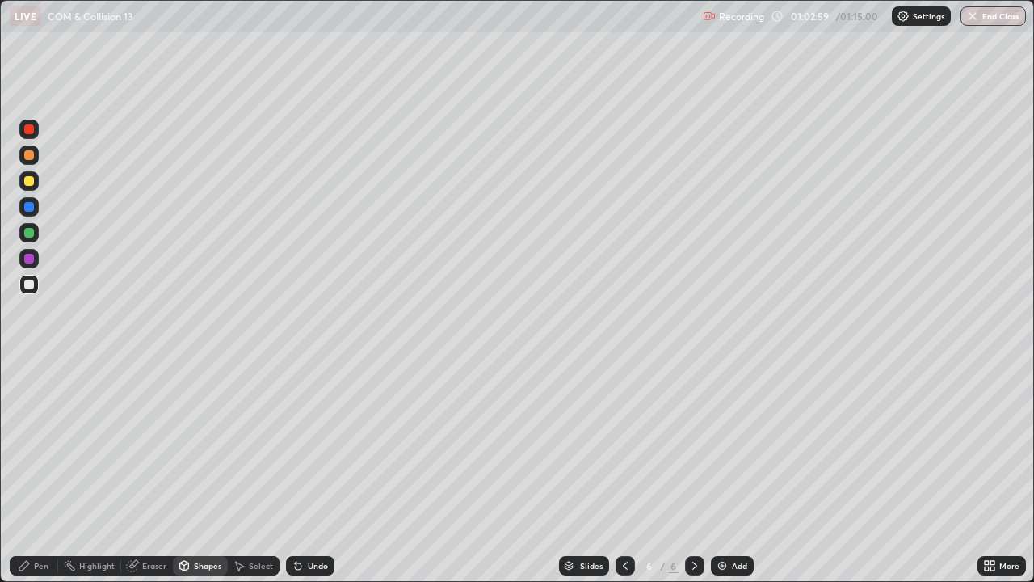
click at [30, 284] on div at bounding box center [29, 285] width 10 height 10
click at [31, 291] on div at bounding box center [28, 284] width 19 height 19
click at [48, 471] on div "Pen" at bounding box center [34, 565] width 48 height 19
click at [90, 471] on div "Highlight" at bounding box center [97, 566] width 36 height 8
click at [38, 471] on div "Pen" at bounding box center [41, 566] width 15 height 8
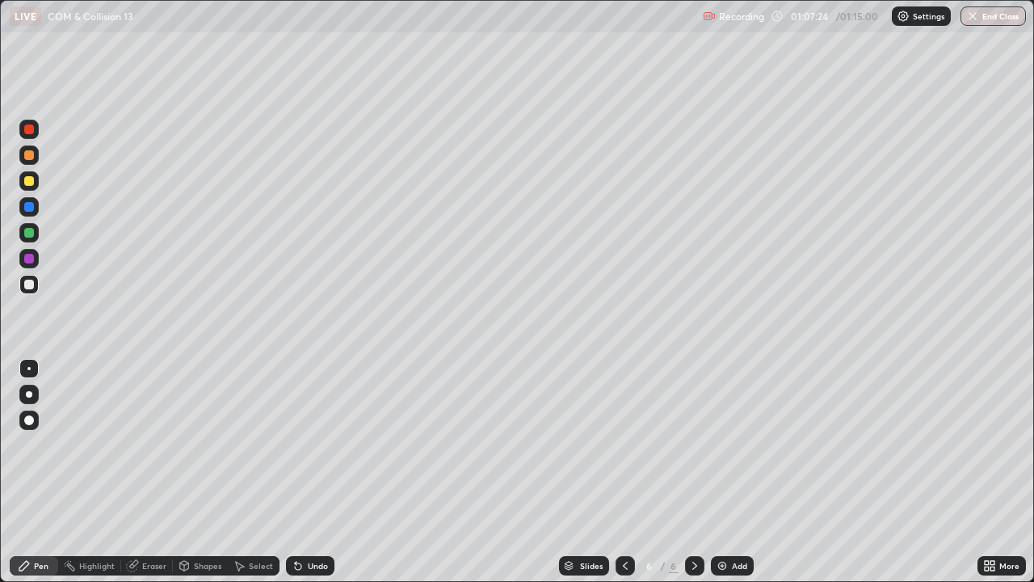
click at [194, 471] on div "Shapes" at bounding box center [207, 566] width 27 height 8
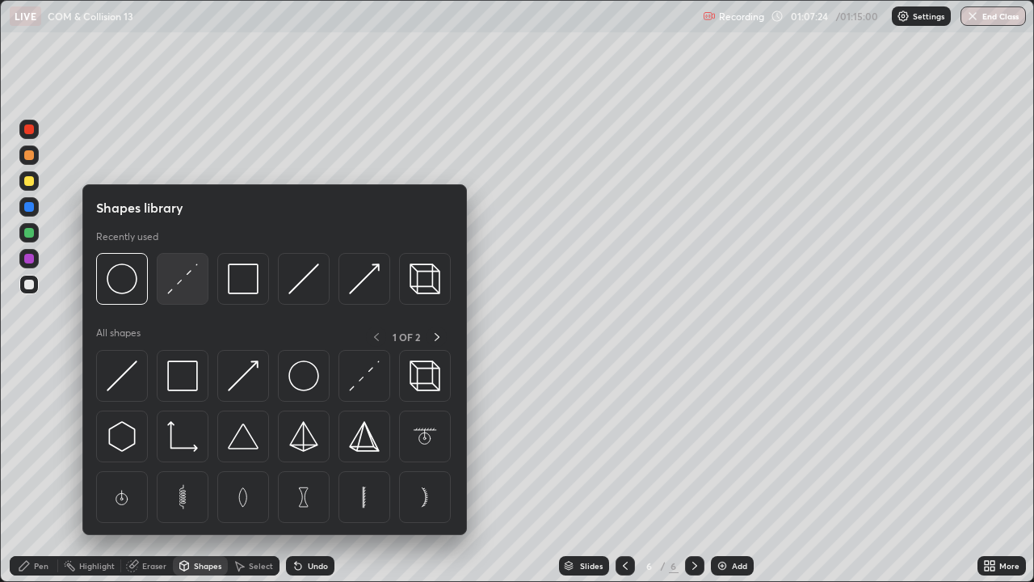
click at [180, 283] on img at bounding box center [182, 278] width 31 height 31
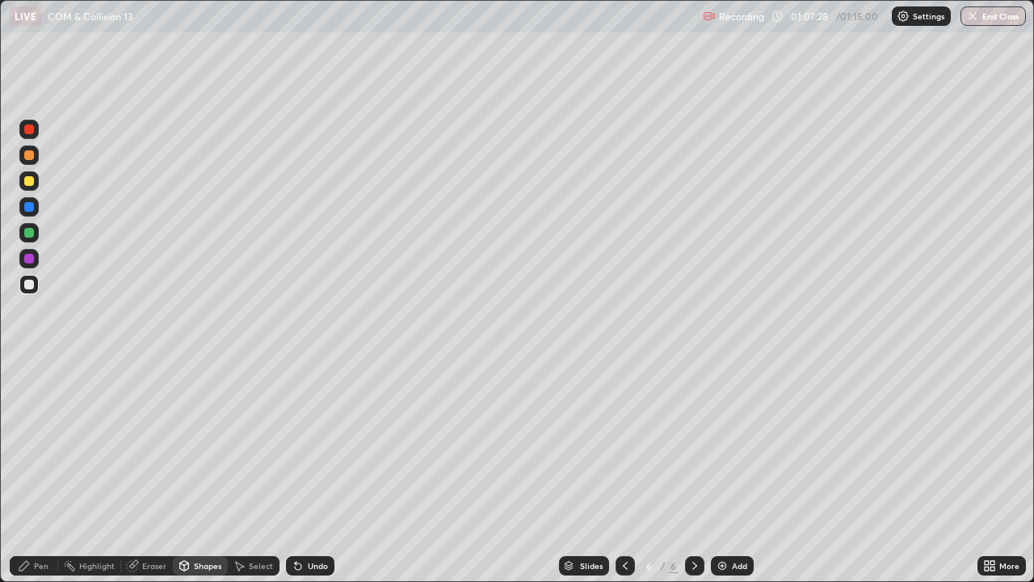
click at [23, 471] on icon at bounding box center [24, 566] width 10 height 10
click at [195, 471] on div "Shapes" at bounding box center [207, 566] width 27 height 8
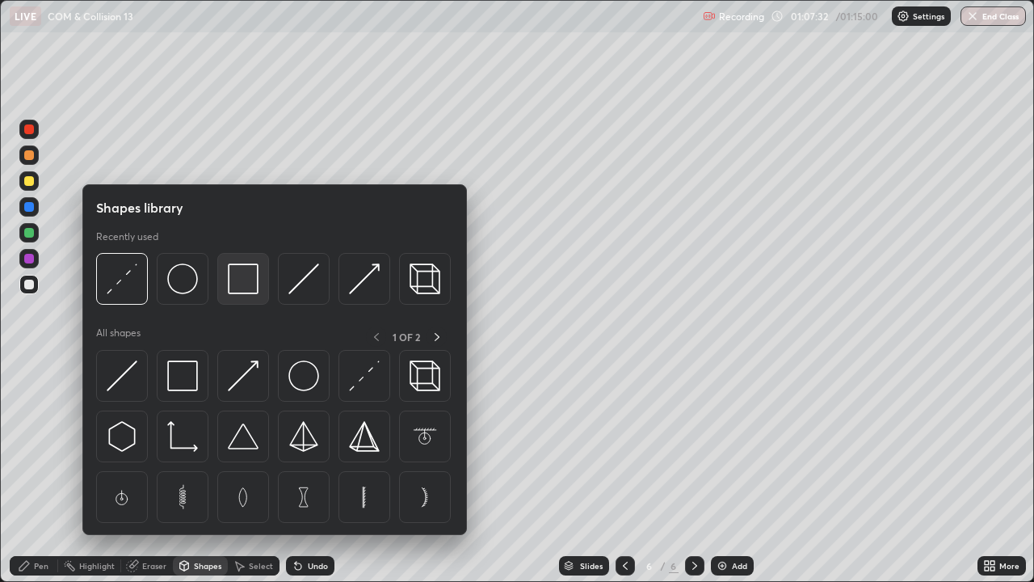
click at [242, 284] on img at bounding box center [243, 278] width 31 height 31
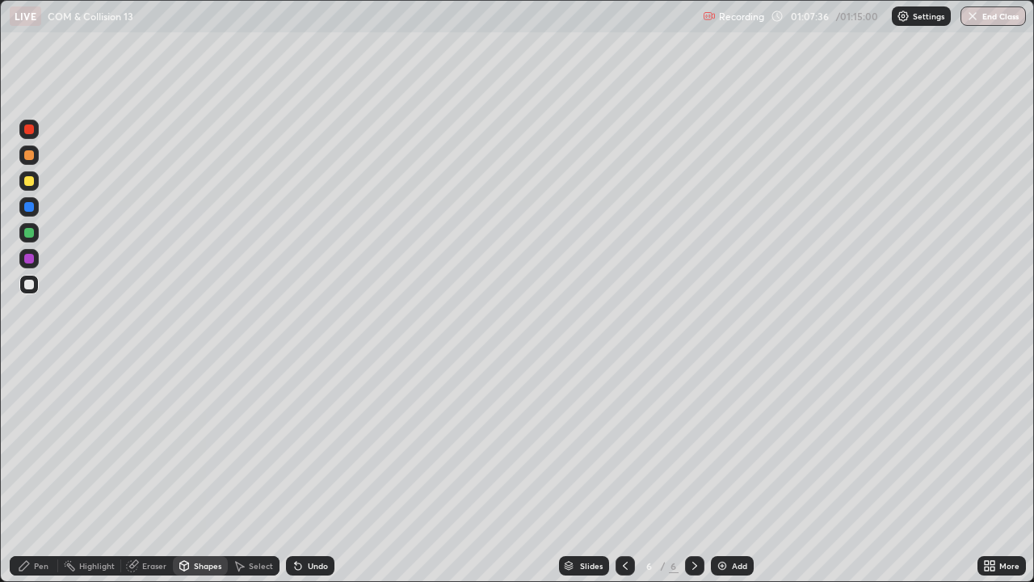
click at [32, 471] on div "Pen" at bounding box center [34, 565] width 48 height 19
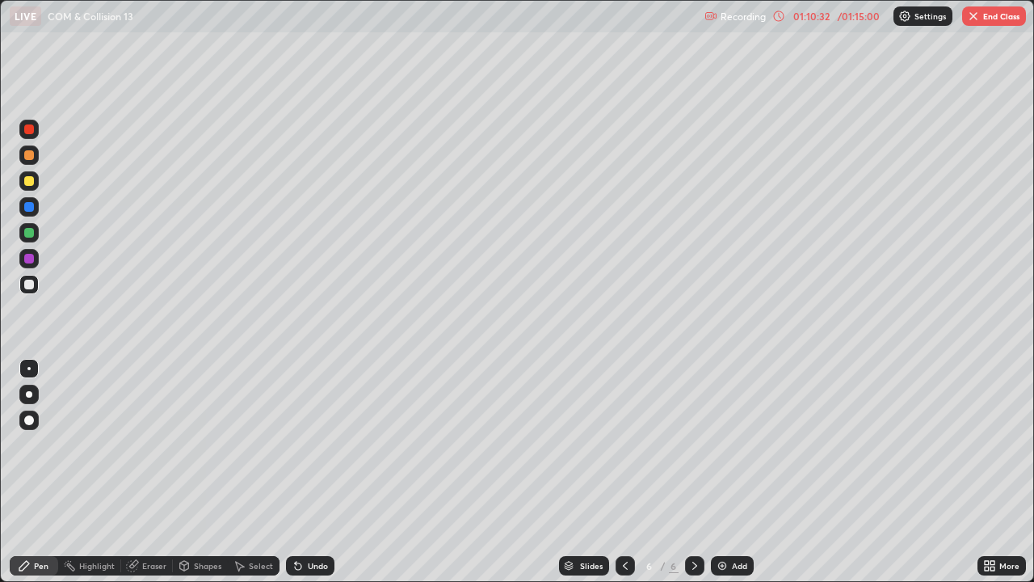
click at [97, 471] on div "Highlight" at bounding box center [89, 565] width 63 height 19
click at [200, 471] on div "Shapes" at bounding box center [207, 566] width 27 height 8
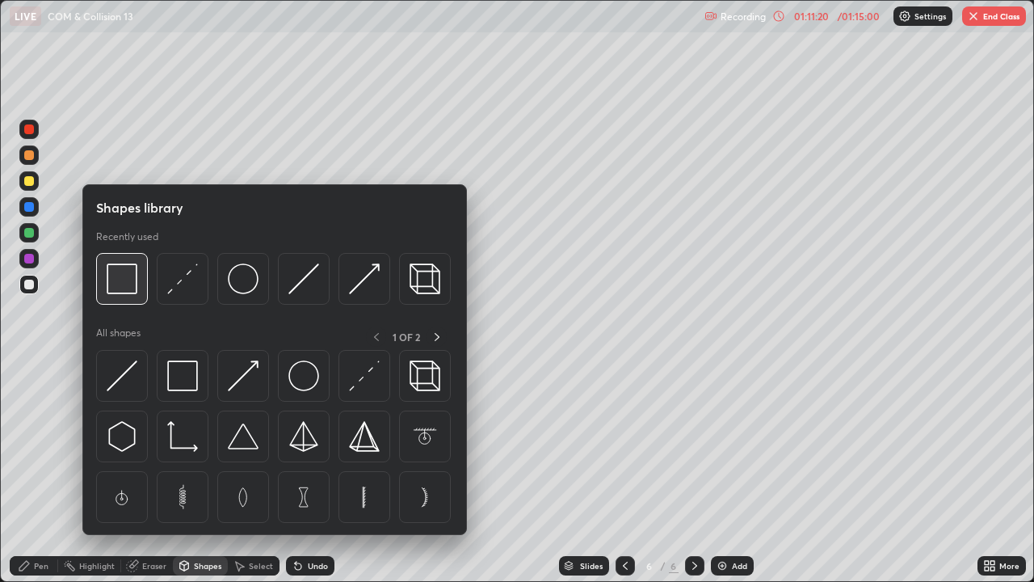
click at [116, 284] on img at bounding box center [122, 278] width 31 height 31
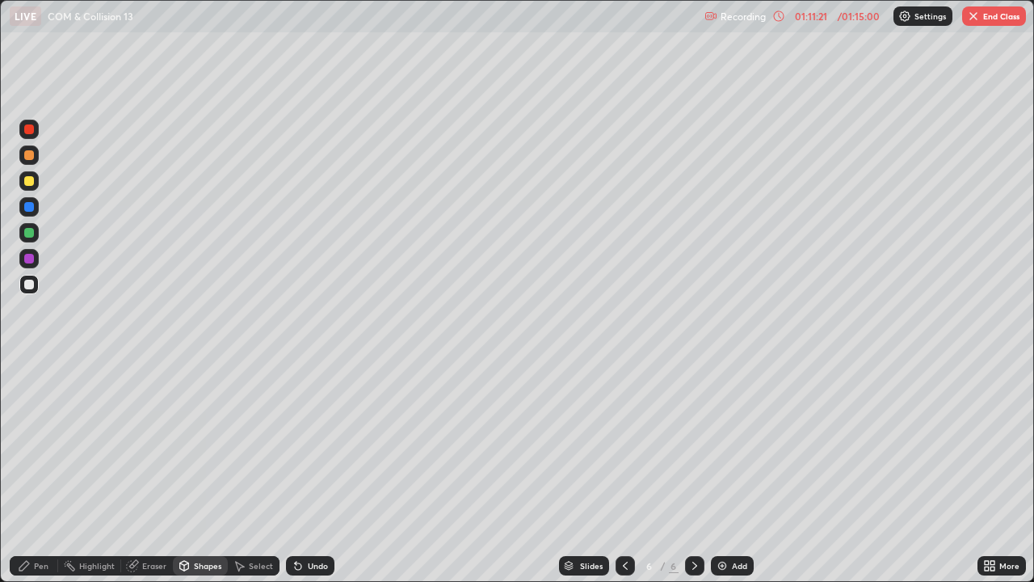
click at [28, 259] on div at bounding box center [29, 259] width 10 height 10
click at [81, 471] on div "Highlight" at bounding box center [89, 565] width 63 height 19
click at [991, 16] on button "End Class" at bounding box center [994, 15] width 64 height 19
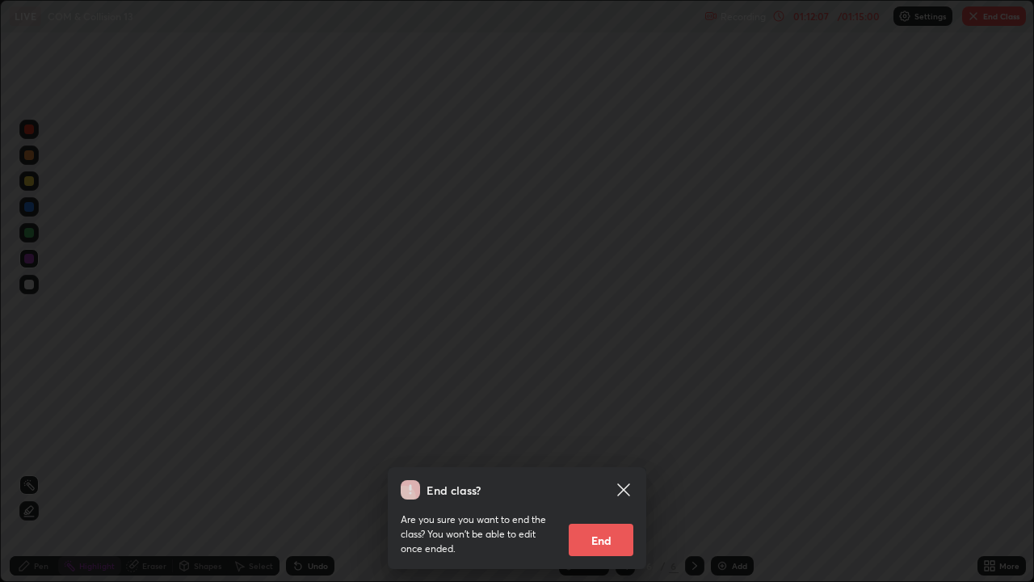
click at [608, 471] on button "End" at bounding box center [601, 540] width 65 height 32
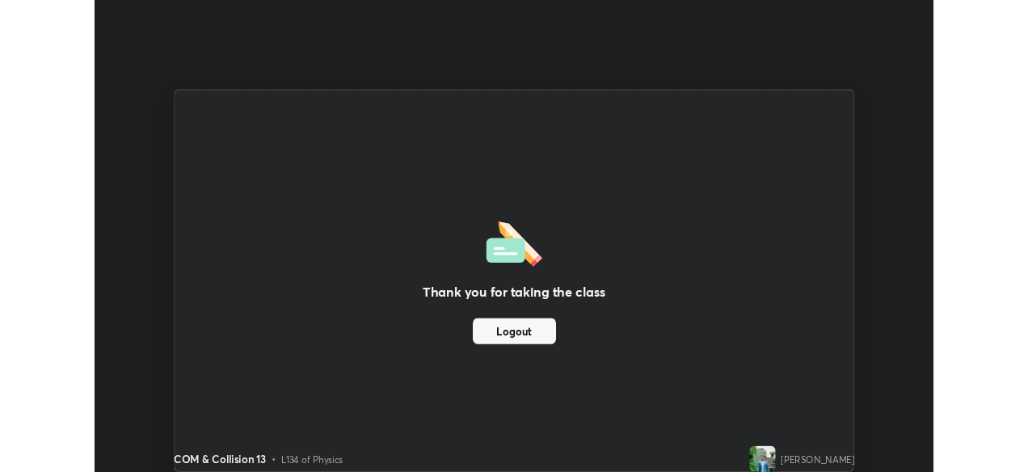
scroll to position [80322, 79766]
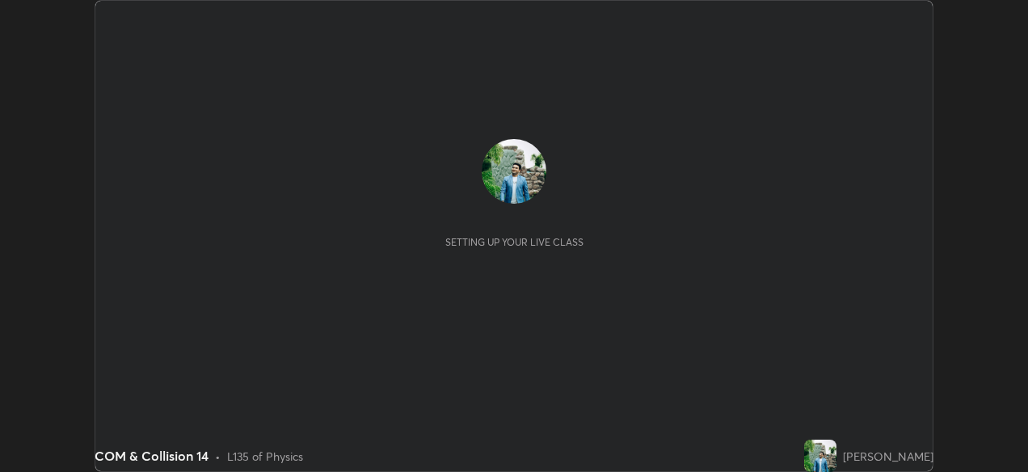
scroll to position [472, 1027]
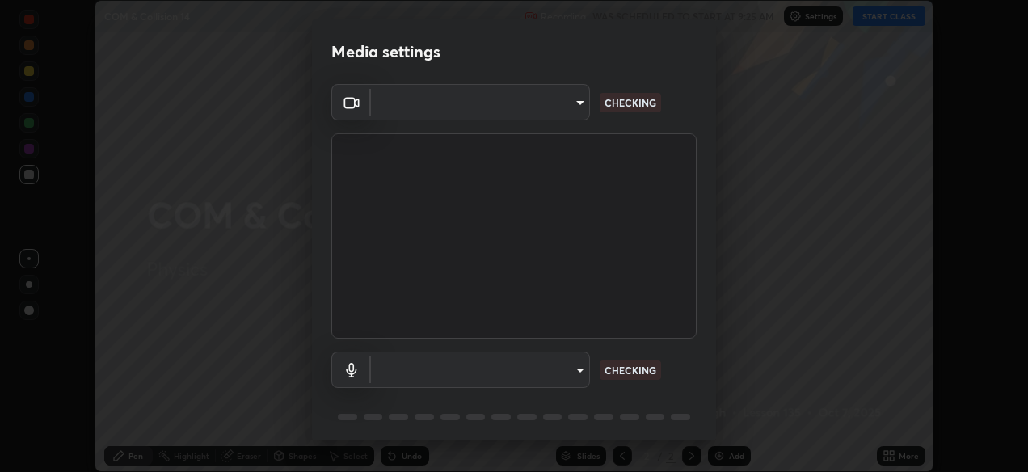
type input "05730faa116fe893cb3bfff37bc48e03cda79a540a9a2906e08a5a6a13fc8772"
type input "default"
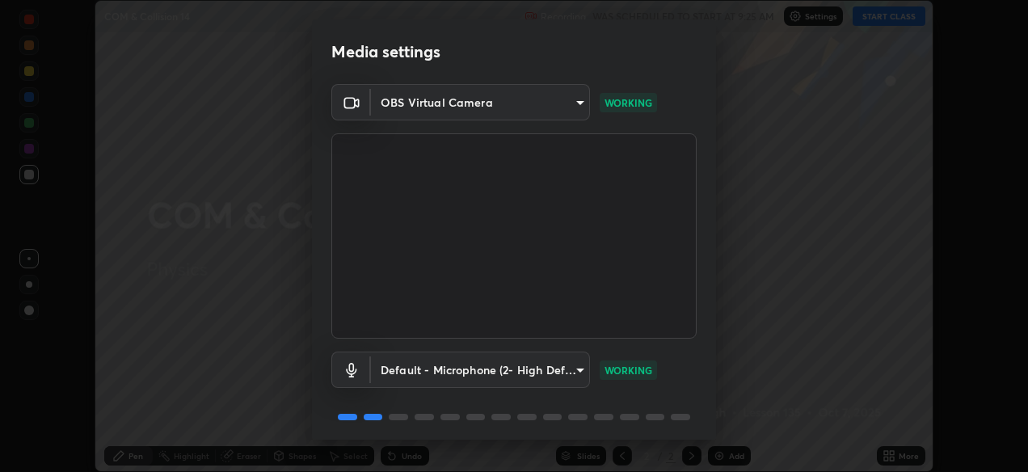
scroll to position [58, 0]
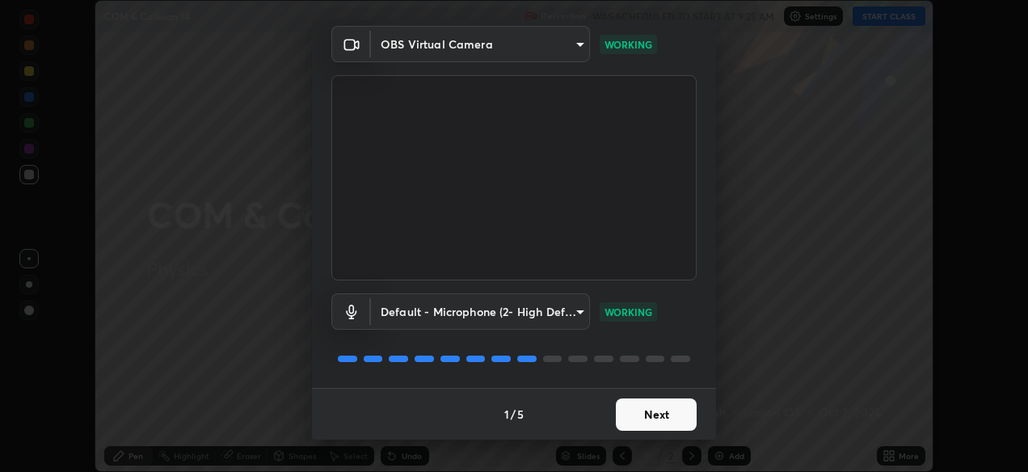
click at [657, 411] on button "Next" at bounding box center [656, 414] width 81 height 32
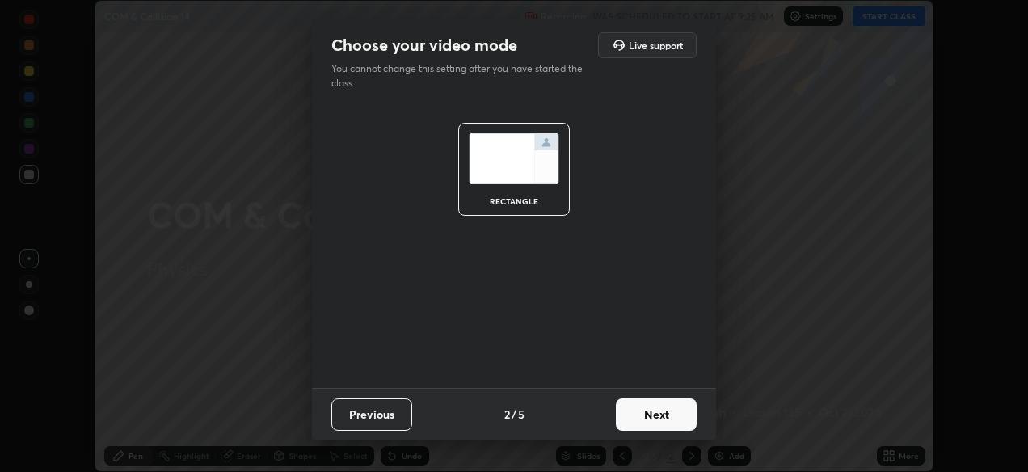
click at [653, 407] on button "Next" at bounding box center [656, 414] width 81 height 32
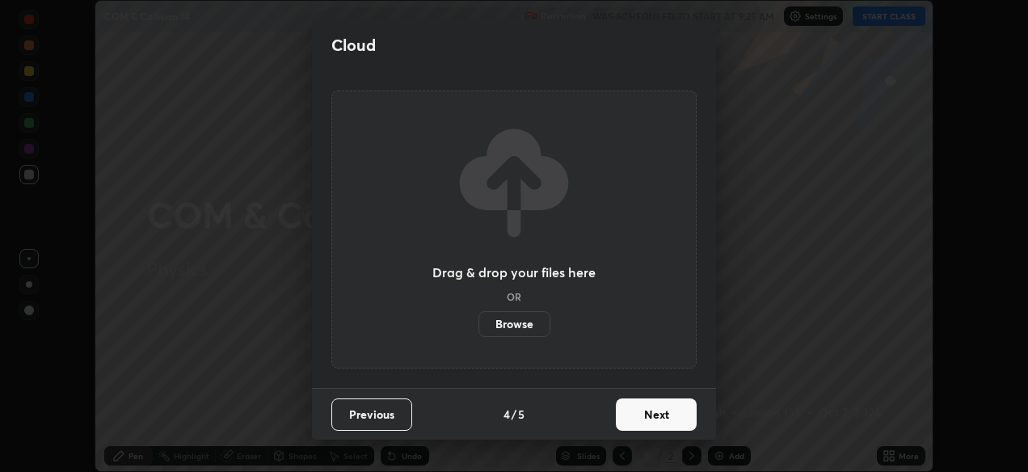
click at [643, 416] on button "Next" at bounding box center [656, 414] width 81 height 32
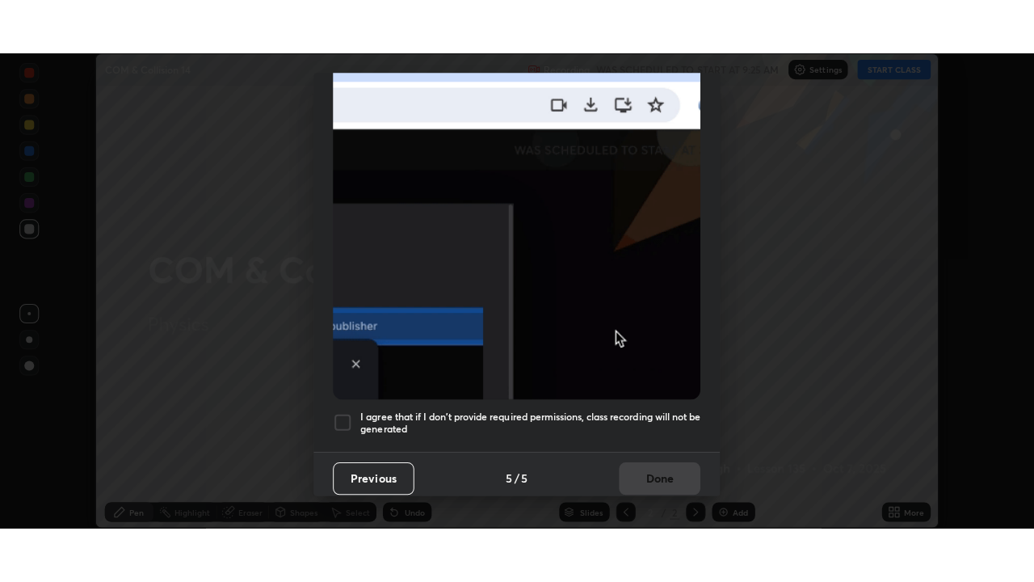
scroll to position [388, 0]
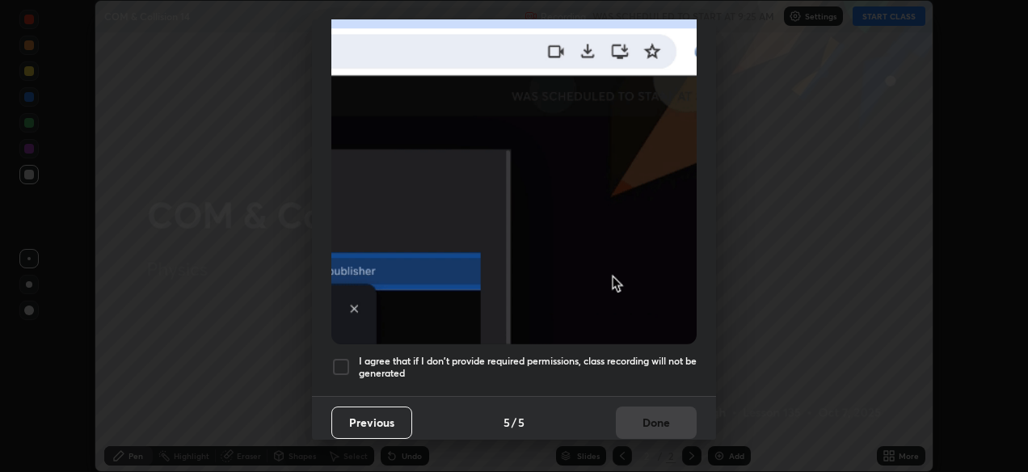
click at [340, 364] on div at bounding box center [340, 366] width 19 height 19
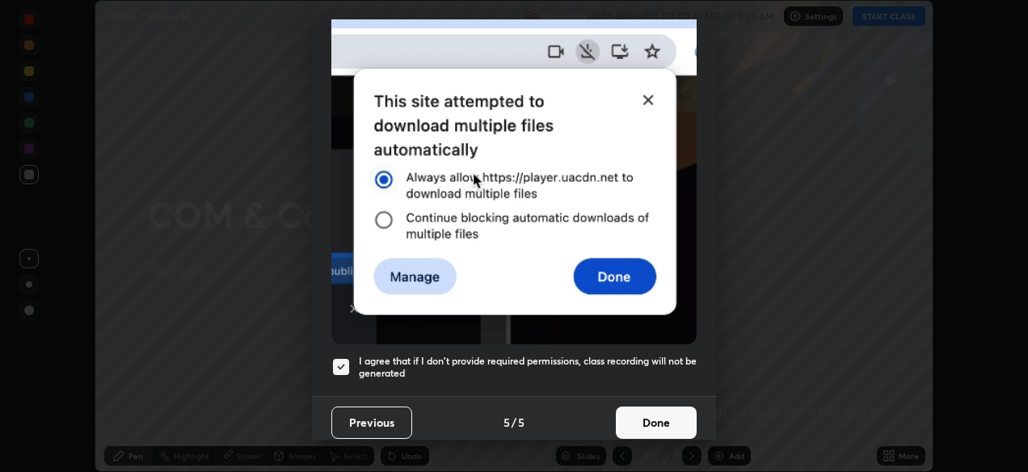
click at [625, 416] on button "Done" at bounding box center [656, 422] width 81 height 32
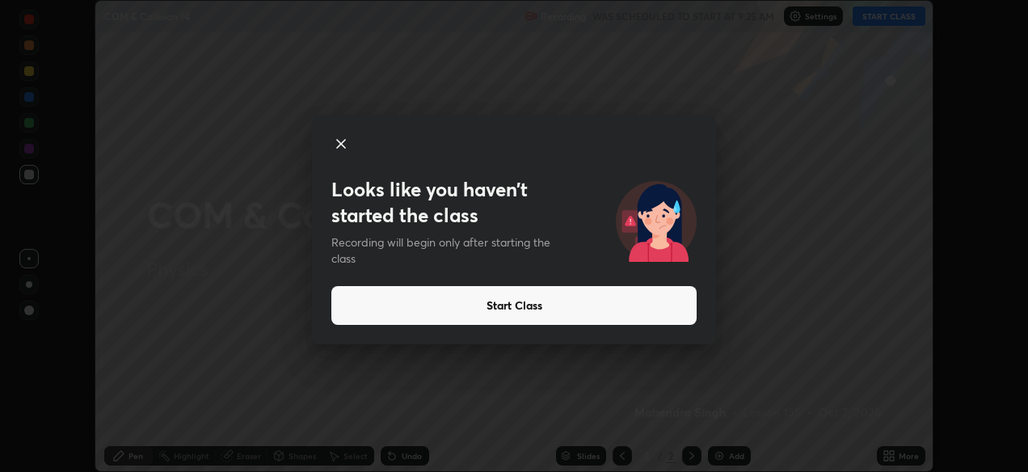
click at [499, 307] on button "Start Class" at bounding box center [513, 305] width 365 height 39
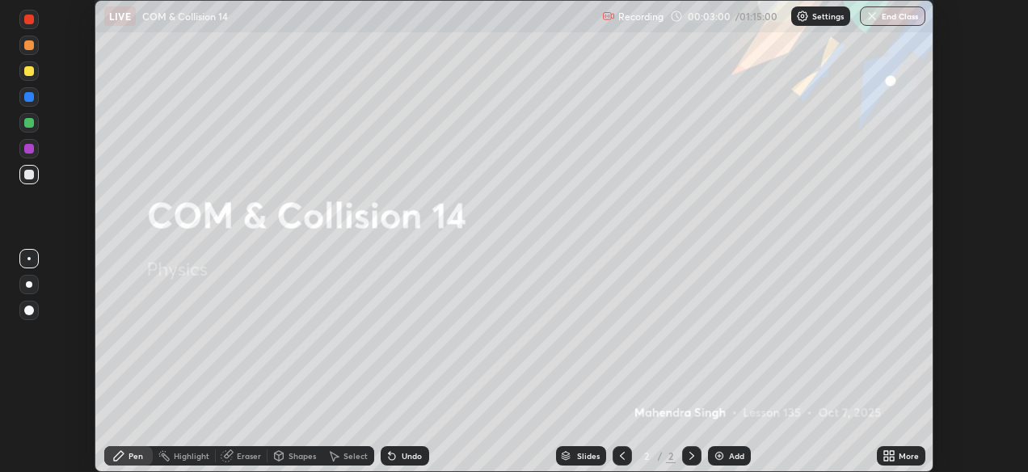
click at [891, 452] on icon at bounding box center [892, 453] width 4 height 4
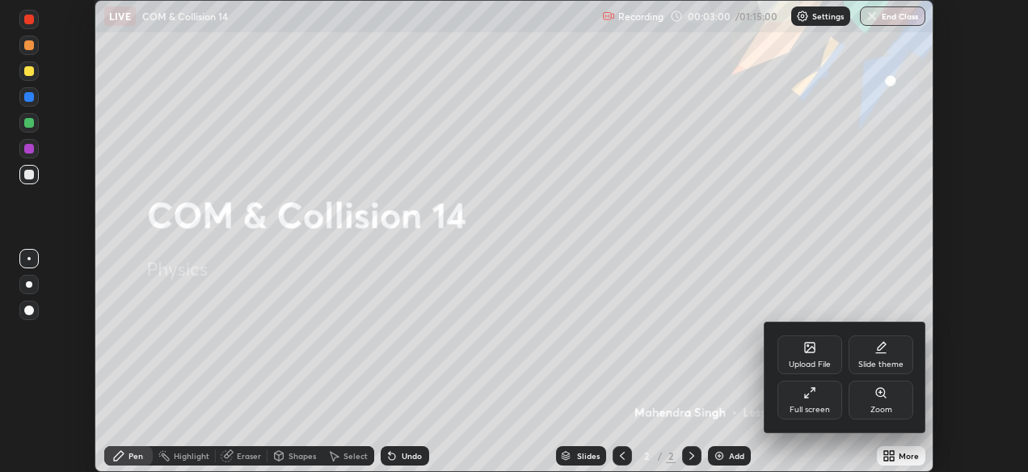
click at [817, 406] on div "Full screen" at bounding box center [809, 410] width 40 height 8
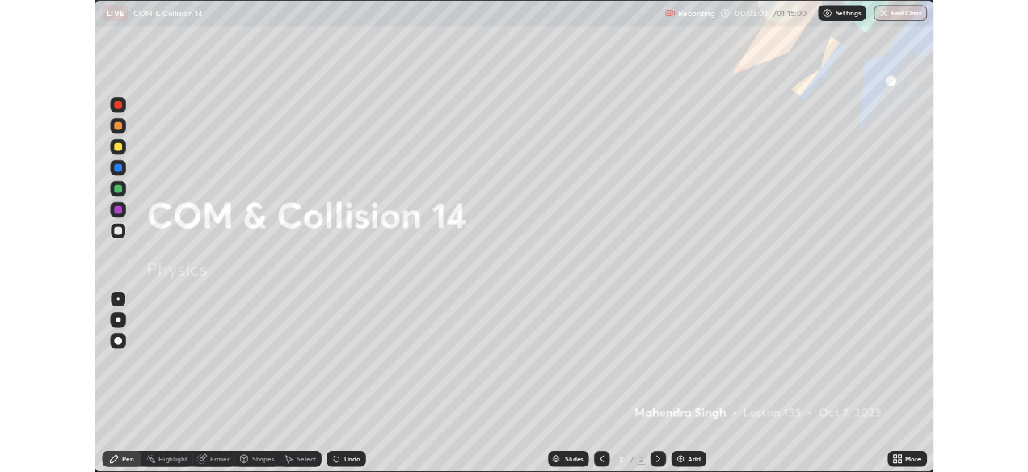
scroll to position [582, 1034]
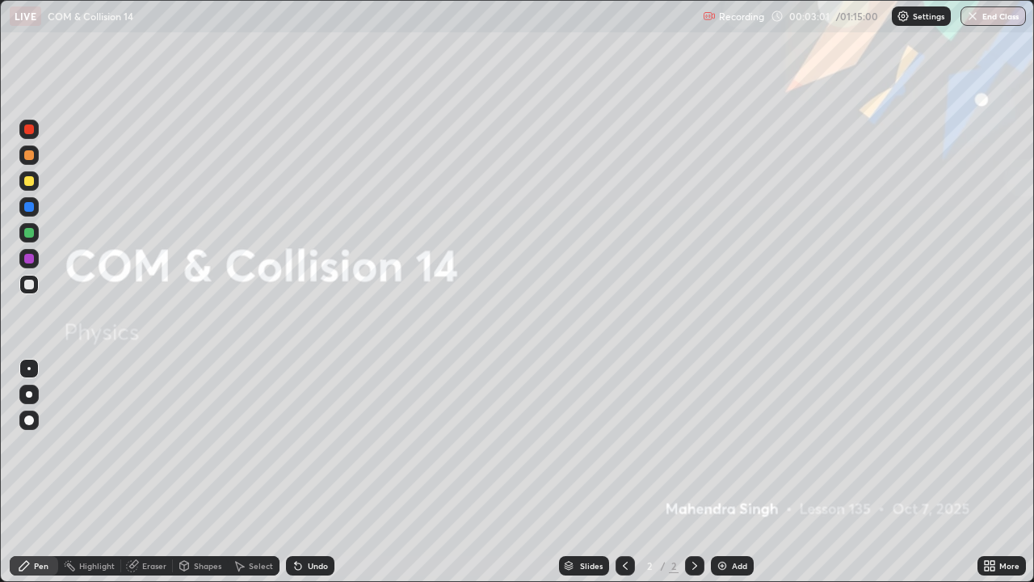
click at [730, 471] on div "Add" at bounding box center [732, 565] width 43 height 19
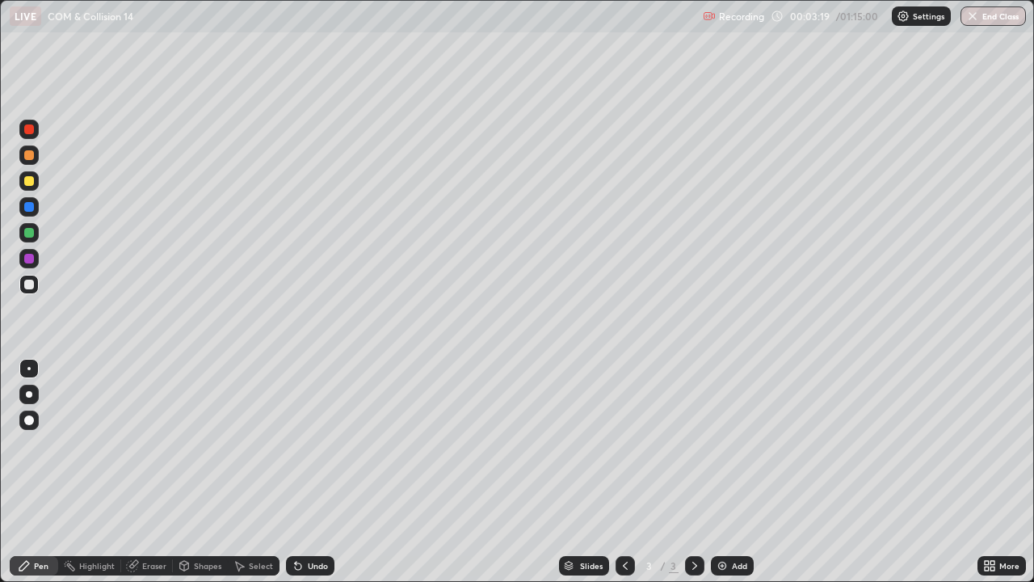
click at [30, 367] on div at bounding box center [28, 368] width 19 height 19
click at [28, 288] on div at bounding box center [29, 285] width 10 height 10
click at [303, 471] on div "Undo" at bounding box center [310, 565] width 48 height 19
click at [194, 471] on div "Shapes" at bounding box center [207, 566] width 27 height 8
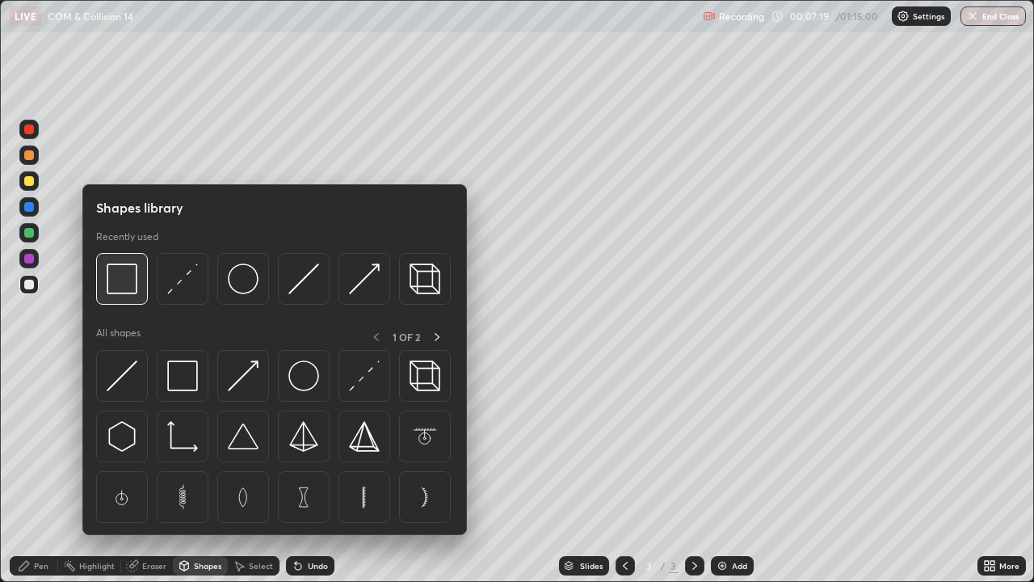
click at [123, 280] on img at bounding box center [122, 278] width 31 height 31
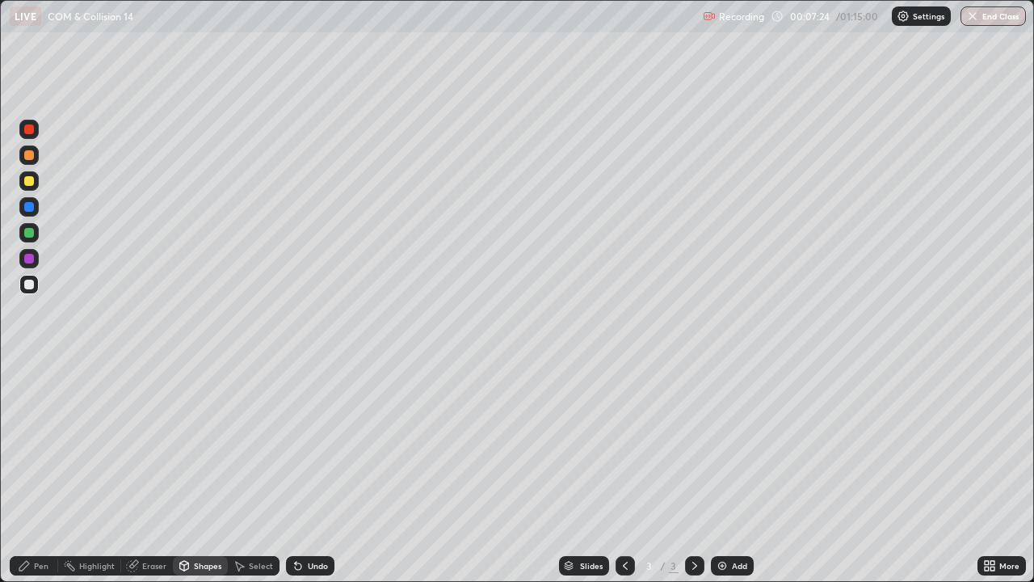
click at [79, 471] on div "Highlight" at bounding box center [89, 565] width 63 height 19
click at [727, 471] on img at bounding box center [722, 565] width 13 height 13
click at [34, 471] on div "Pen" at bounding box center [41, 566] width 15 height 8
click at [36, 471] on div "Pen" at bounding box center [41, 566] width 15 height 8
click at [308, 471] on div "Undo" at bounding box center [310, 565] width 48 height 19
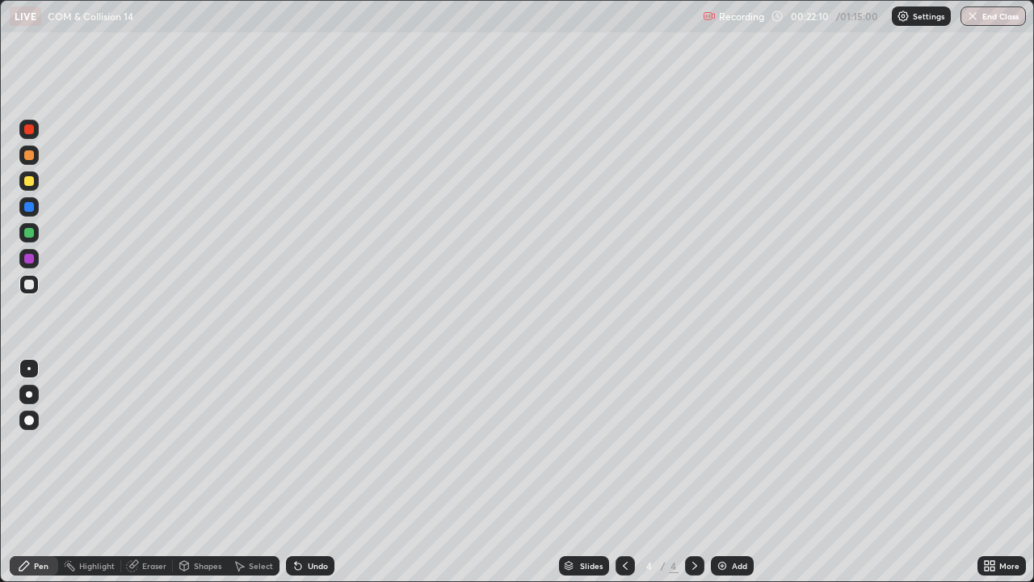
click at [726, 471] on img at bounding box center [722, 565] width 13 height 13
click at [40, 471] on div "Pen" at bounding box center [41, 566] width 15 height 8
click at [200, 471] on div "Shapes" at bounding box center [207, 566] width 27 height 8
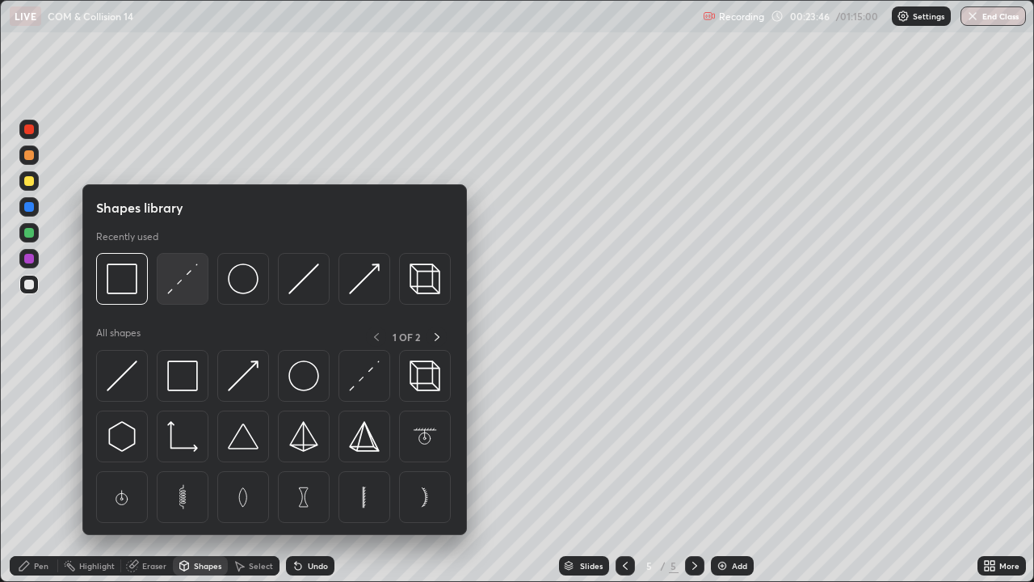
click at [182, 281] on img at bounding box center [182, 278] width 31 height 31
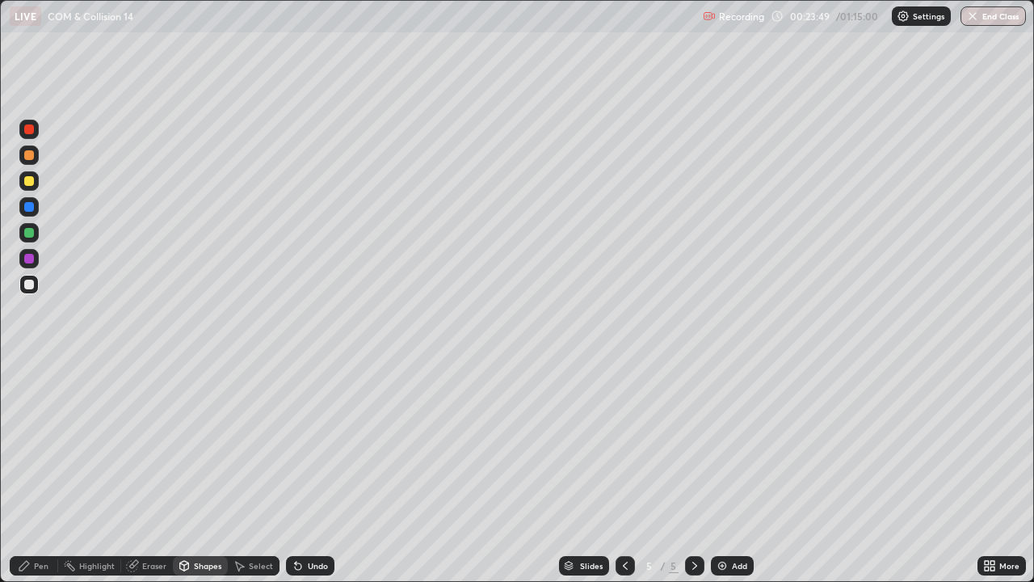
click at [34, 471] on div "Pen" at bounding box center [34, 565] width 48 height 19
click at [202, 471] on div "Shapes" at bounding box center [200, 565] width 55 height 19
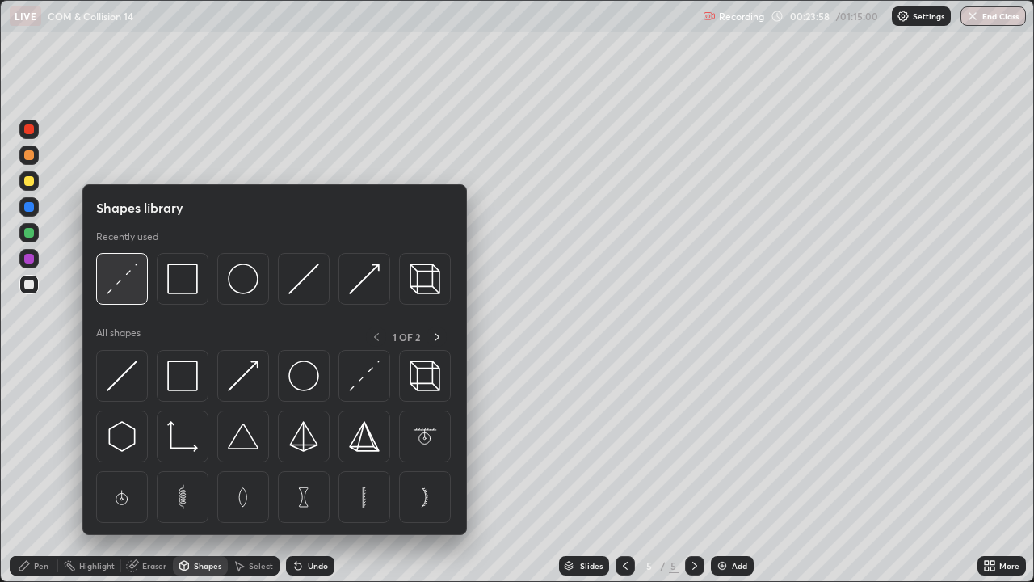
click at [125, 282] on img at bounding box center [122, 278] width 31 height 31
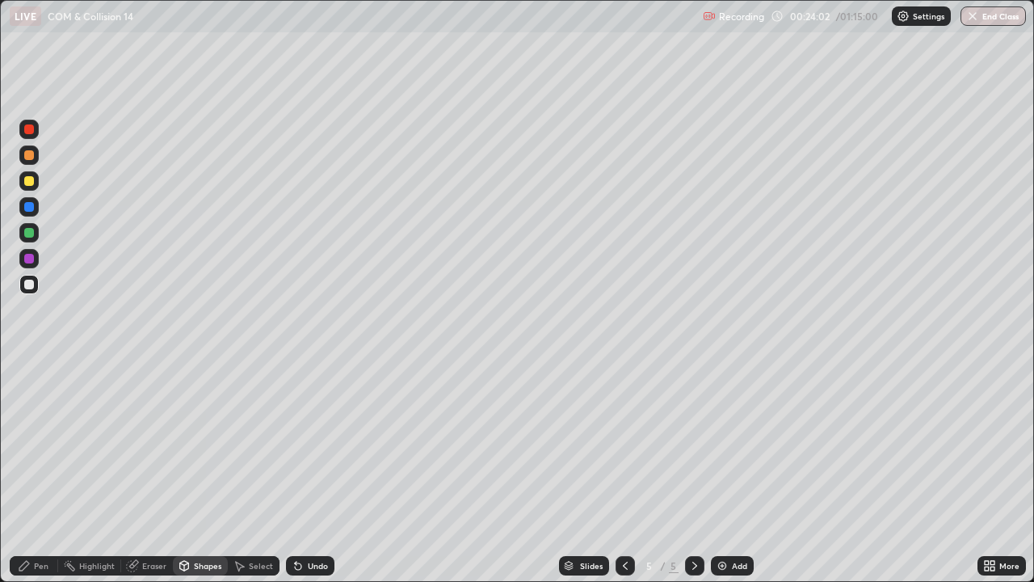
click at [30, 471] on div "Pen" at bounding box center [34, 565] width 48 height 19
click at [1013, 471] on div "More" at bounding box center [1009, 566] width 20 height 8
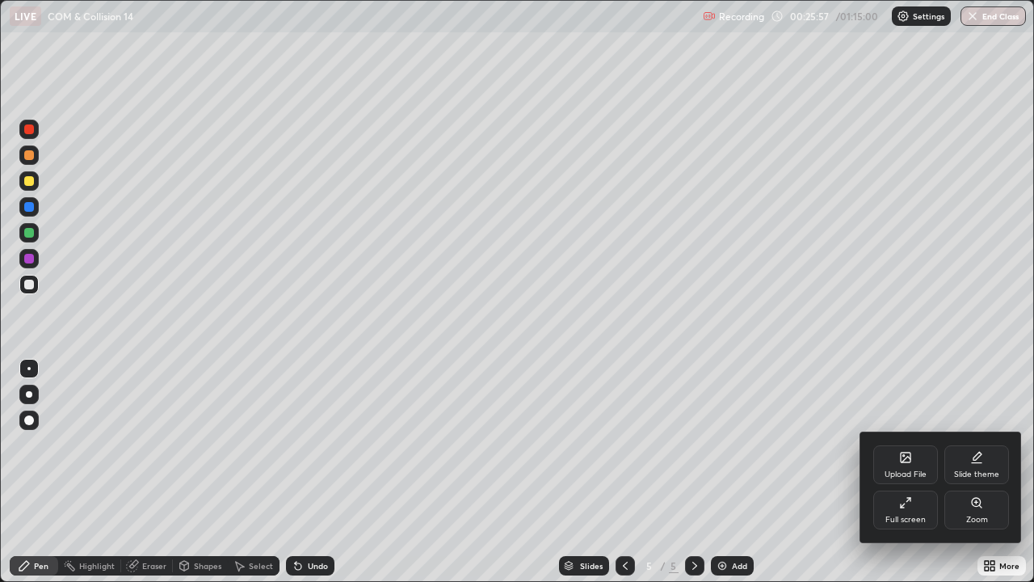
click at [912, 471] on div "Full screen" at bounding box center [905, 519] width 40 height 8
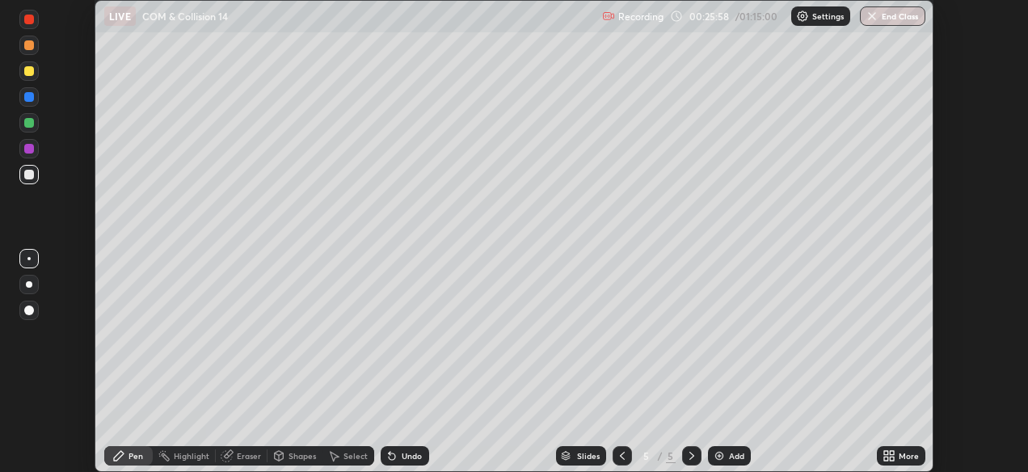
scroll to position [80322, 79766]
